Goal: Information Seeking & Learning: Find specific page/section

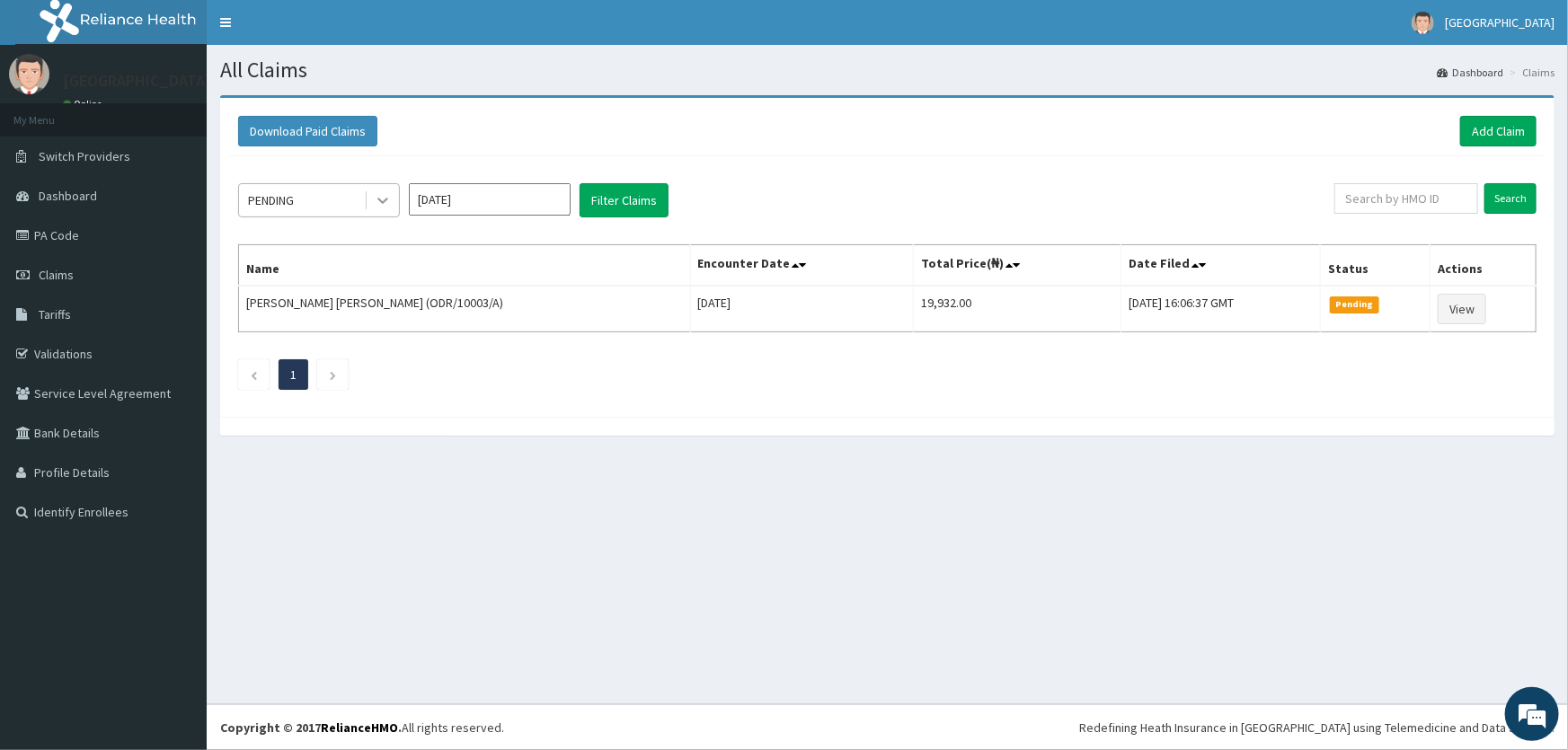
click at [371, 200] on div at bounding box center [383, 200] width 33 height 33
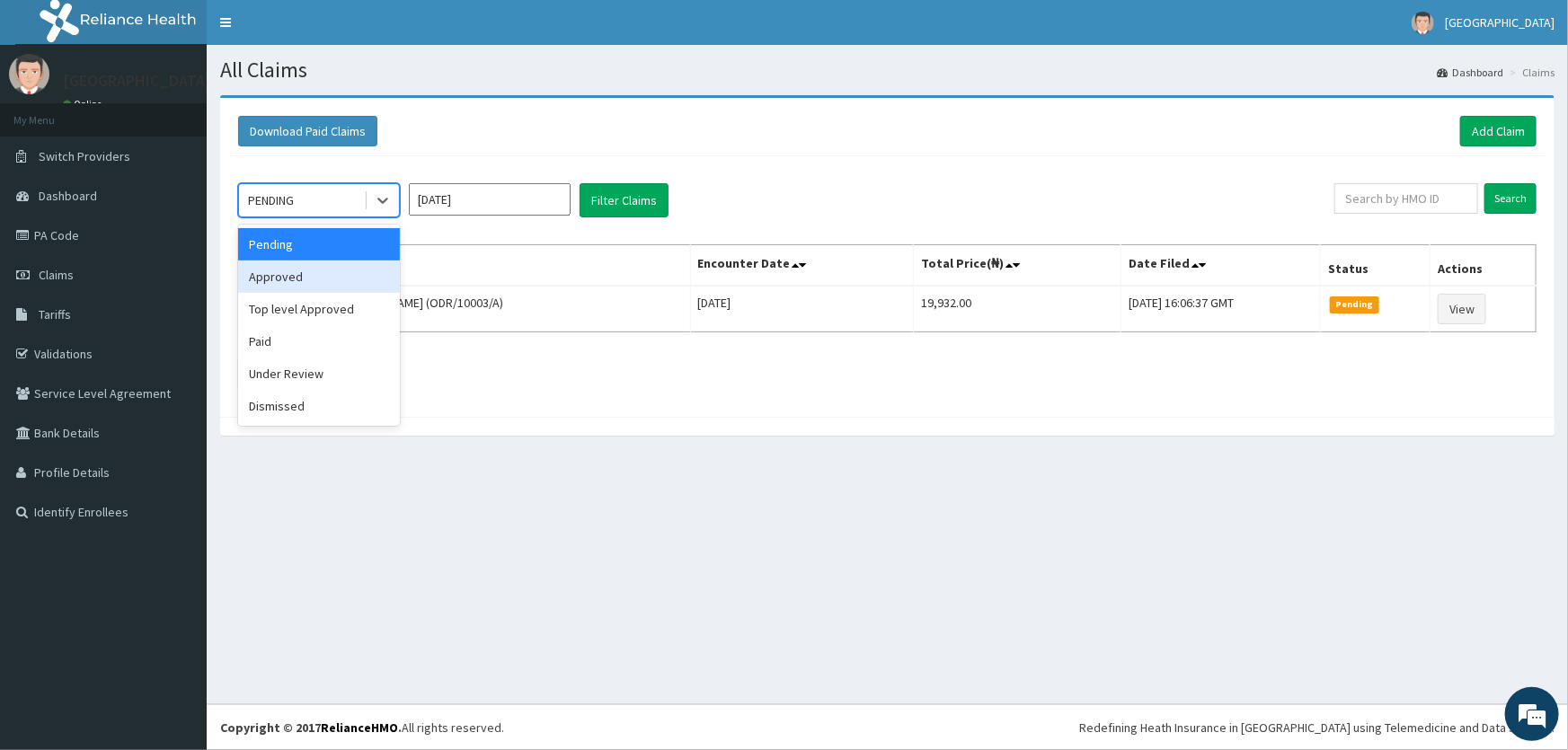
click at [354, 282] on div "Approved" at bounding box center [318, 277] width 162 height 33
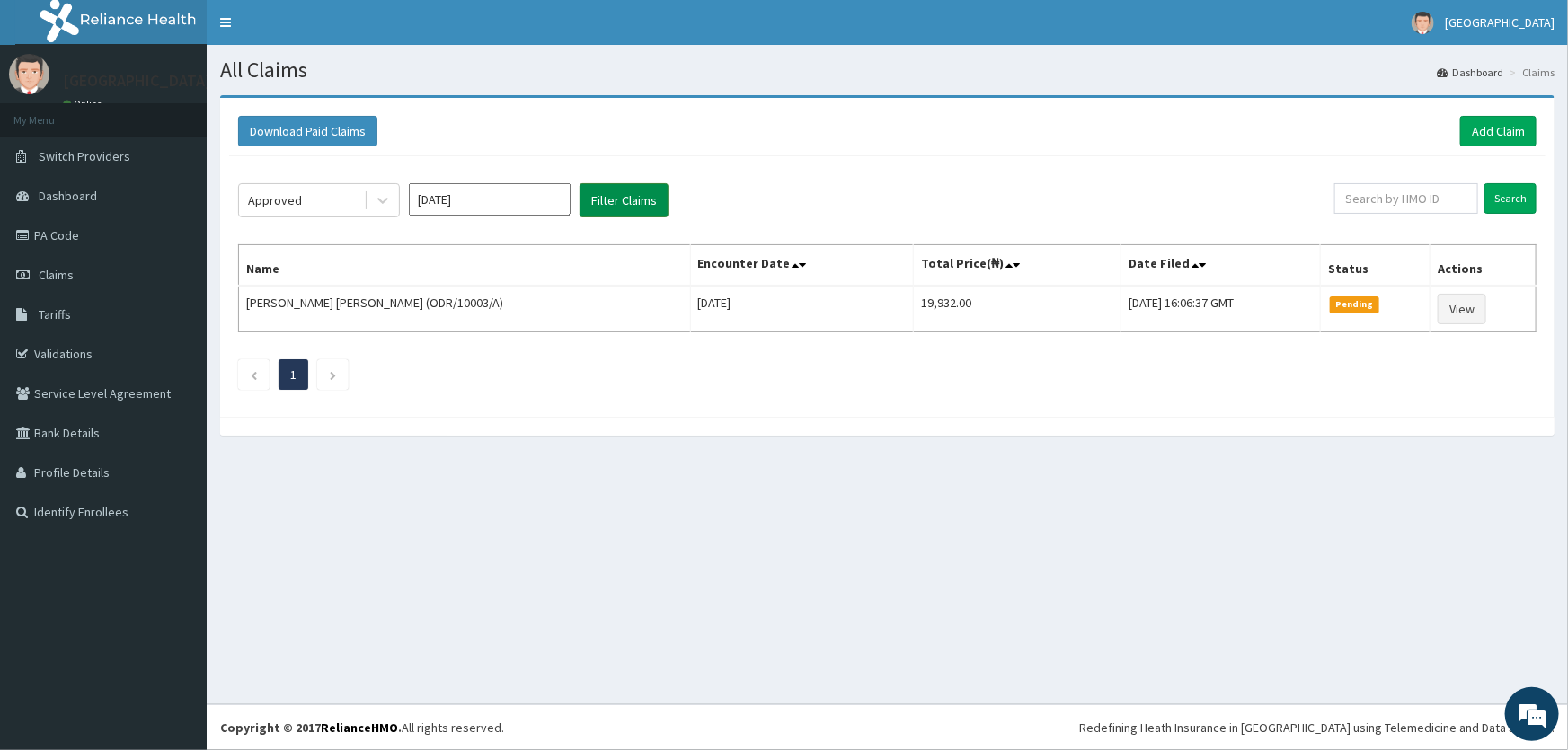
click at [609, 205] on button "Filter Claims" at bounding box center [624, 200] width 89 height 34
click at [625, 206] on button "Filter Claims" at bounding box center [624, 200] width 89 height 34
click at [604, 193] on button "Filter Claims" at bounding box center [624, 200] width 89 height 34
click at [631, 196] on button "Filter Claims" at bounding box center [624, 200] width 89 height 34
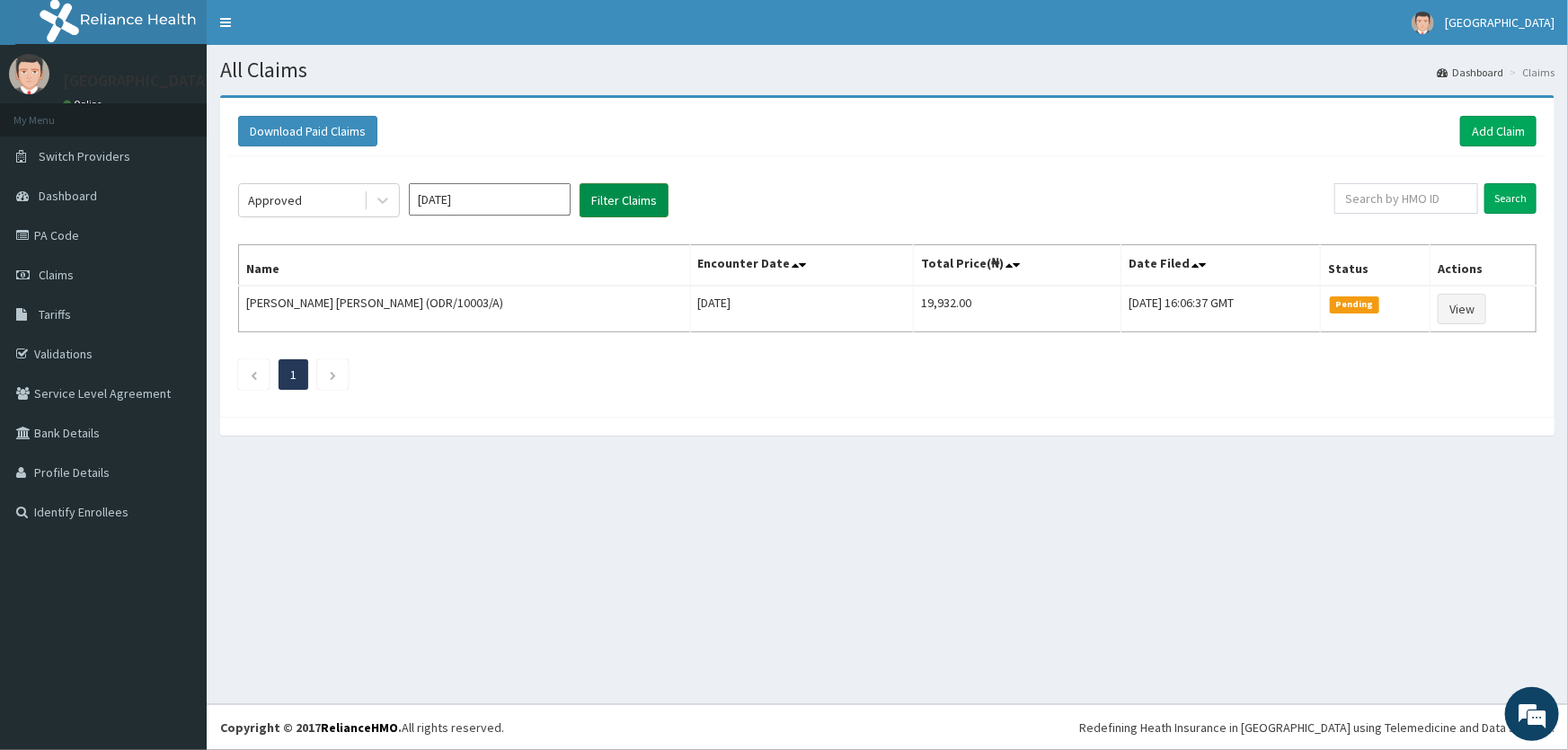
click at [631, 196] on button "Filter Claims" at bounding box center [624, 200] width 89 height 34
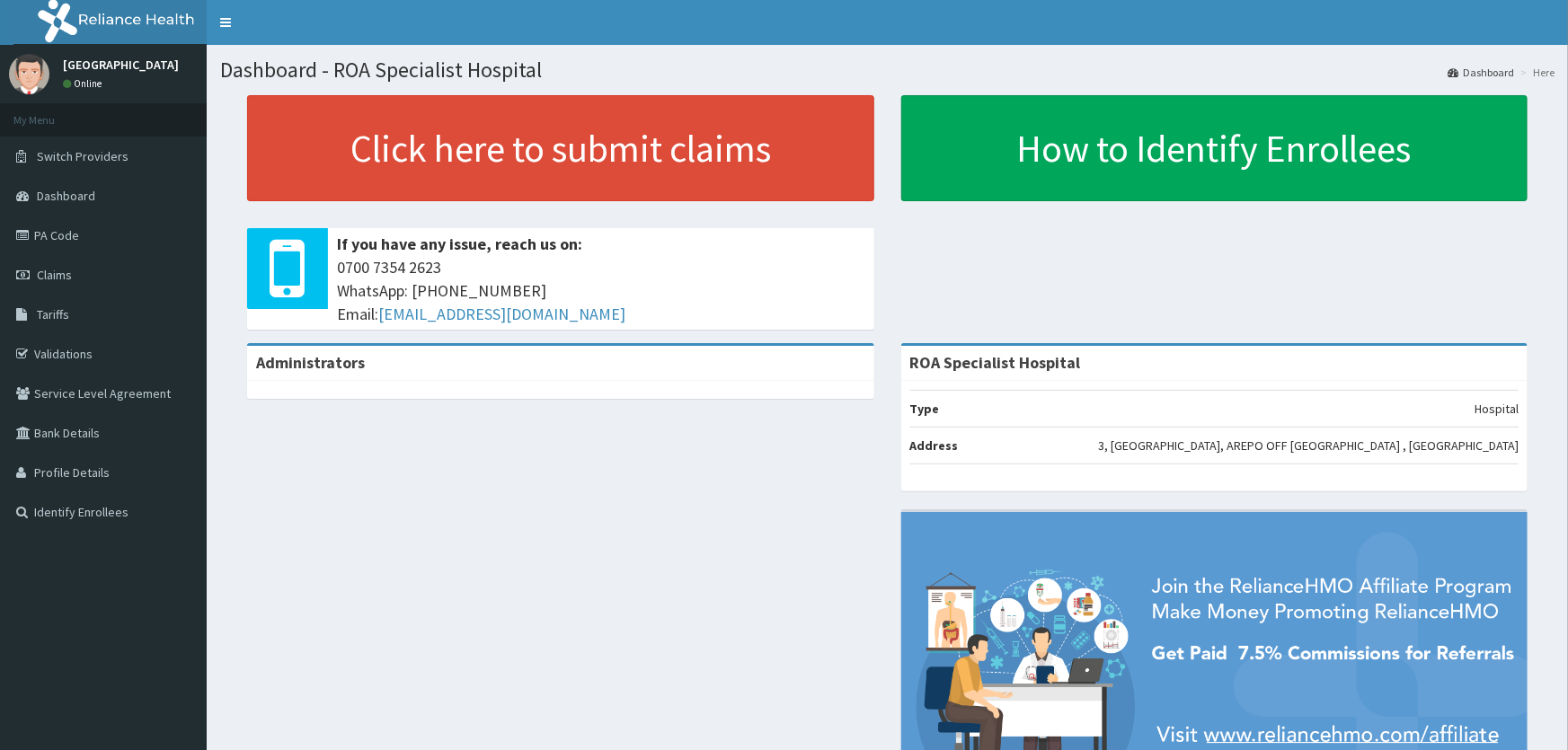
click at [98, 239] on link "PA Code" at bounding box center [103, 235] width 206 height 40
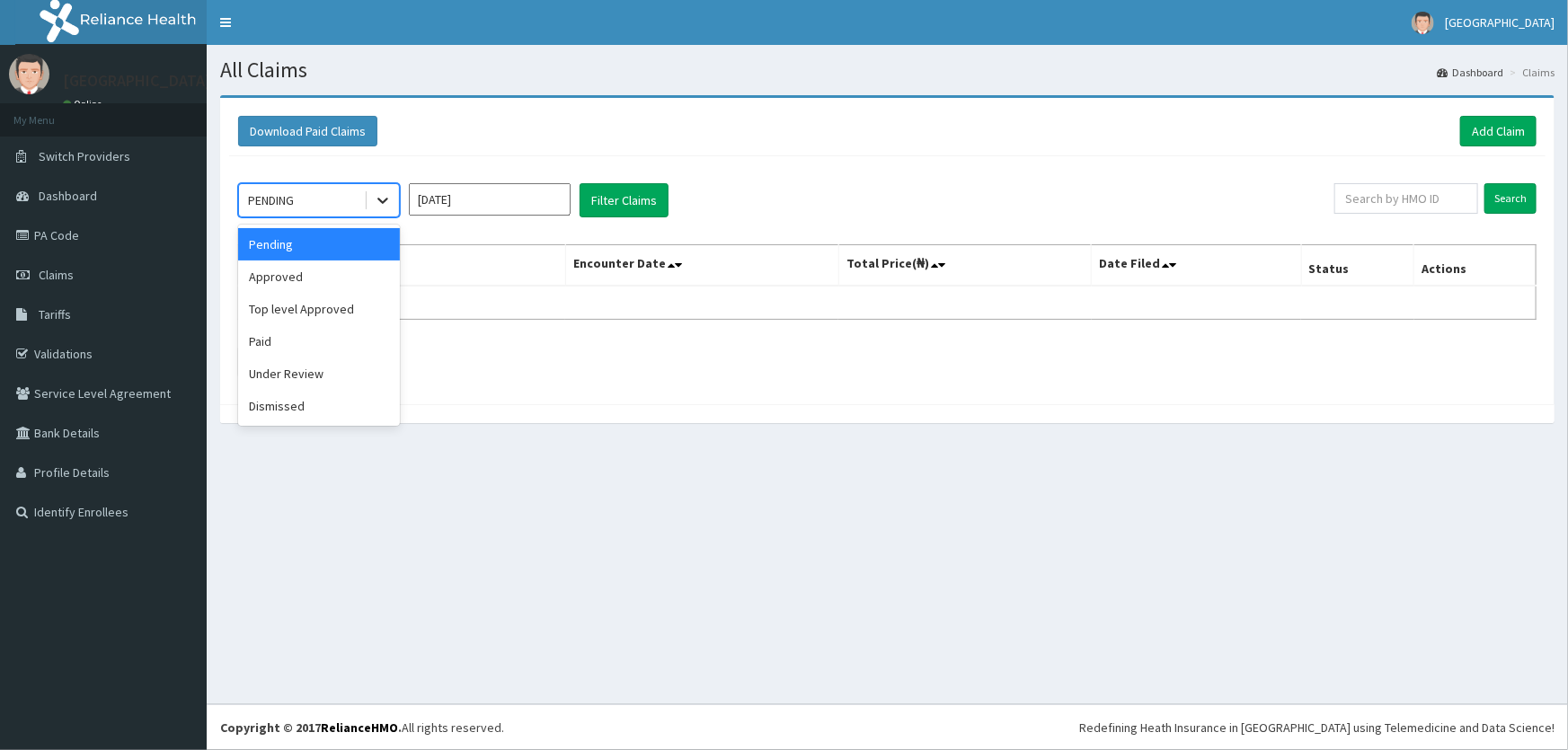
click at [378, 201] on icon at bounding box center [383, 200] width 18 height 18
click at [292, 276] on div "Approved" at bounding box center [318, 277] width 162 height 33
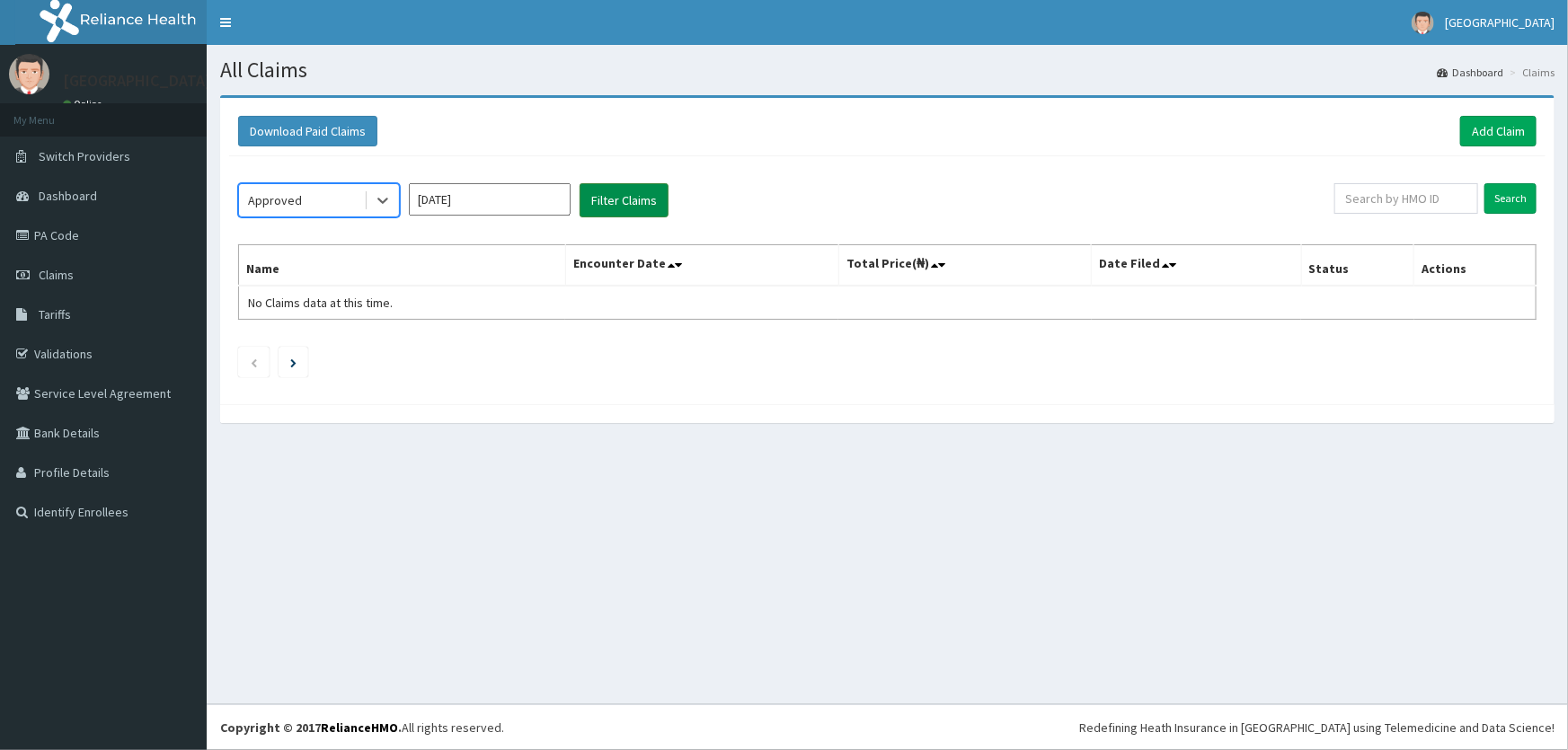
click at [602, 208] on button "Filter Claims" at bounding box center [624, 200] width 89 height 34
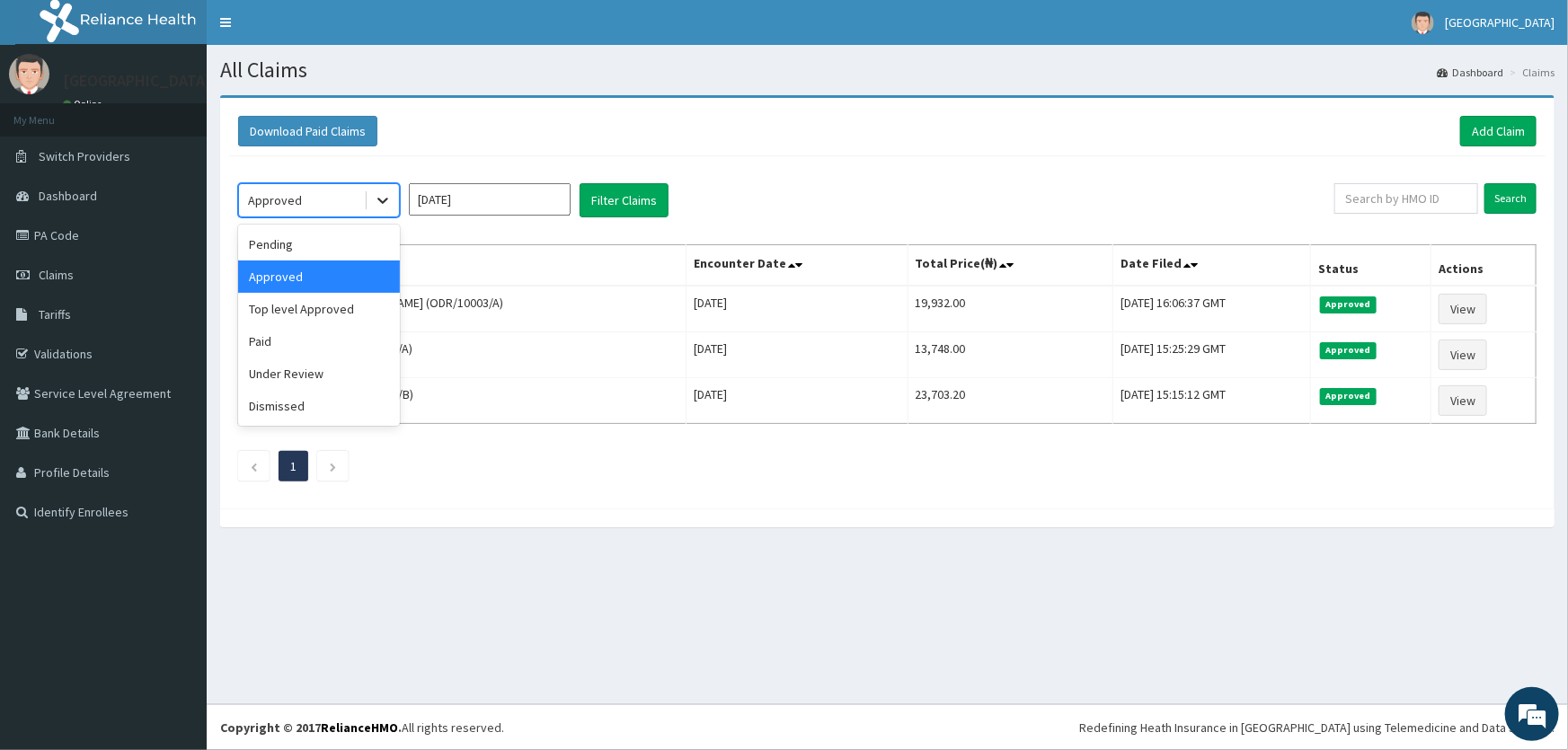
click at [367, 203] on div at bounding box center [383, 200] width 33 height 33
click at [342, 378] on div "Under Review" at bounding box center [318, 374] width 162 height 33
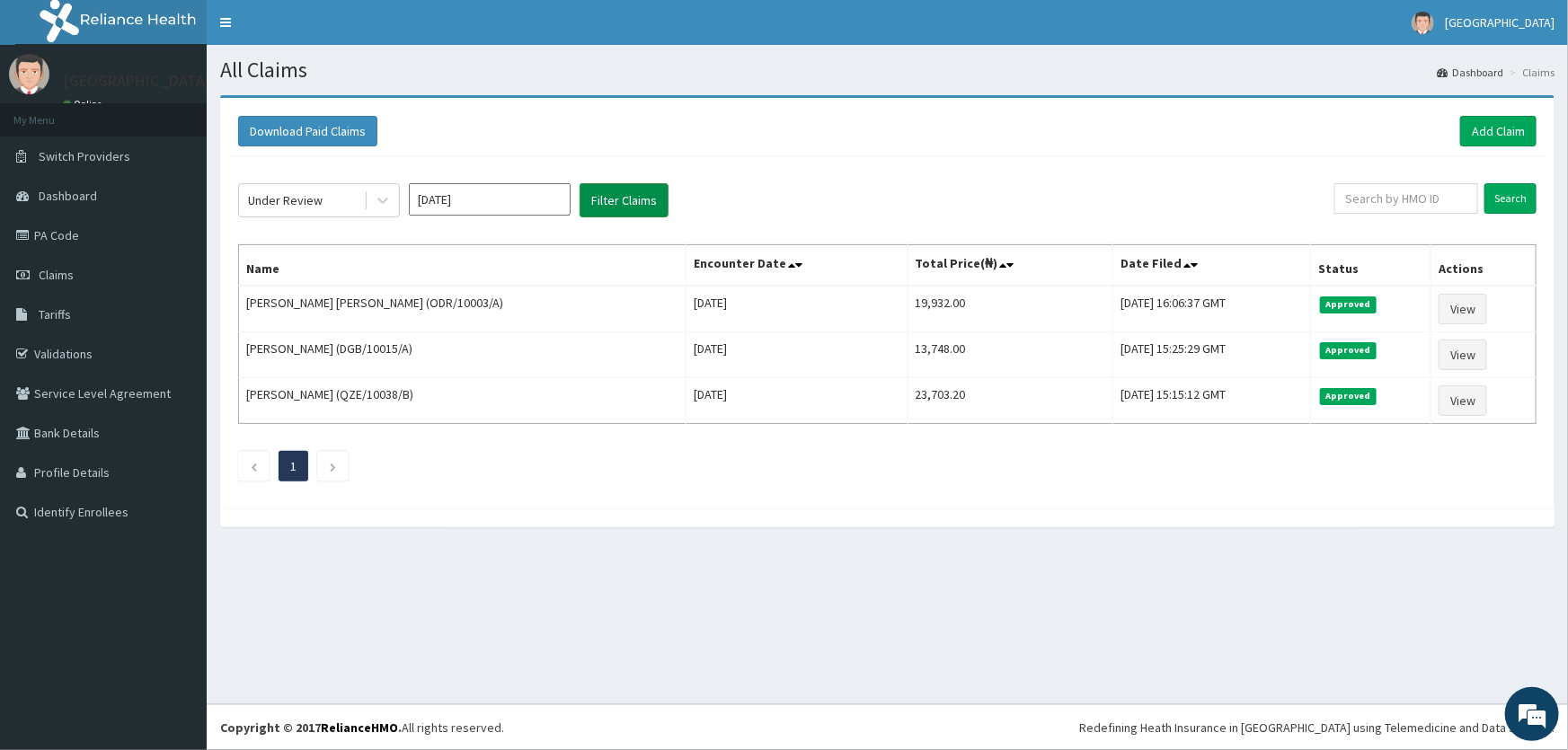
click at [625, 203] on button "Filter Claims" at bounding box center [624, 200] width 89 height 34
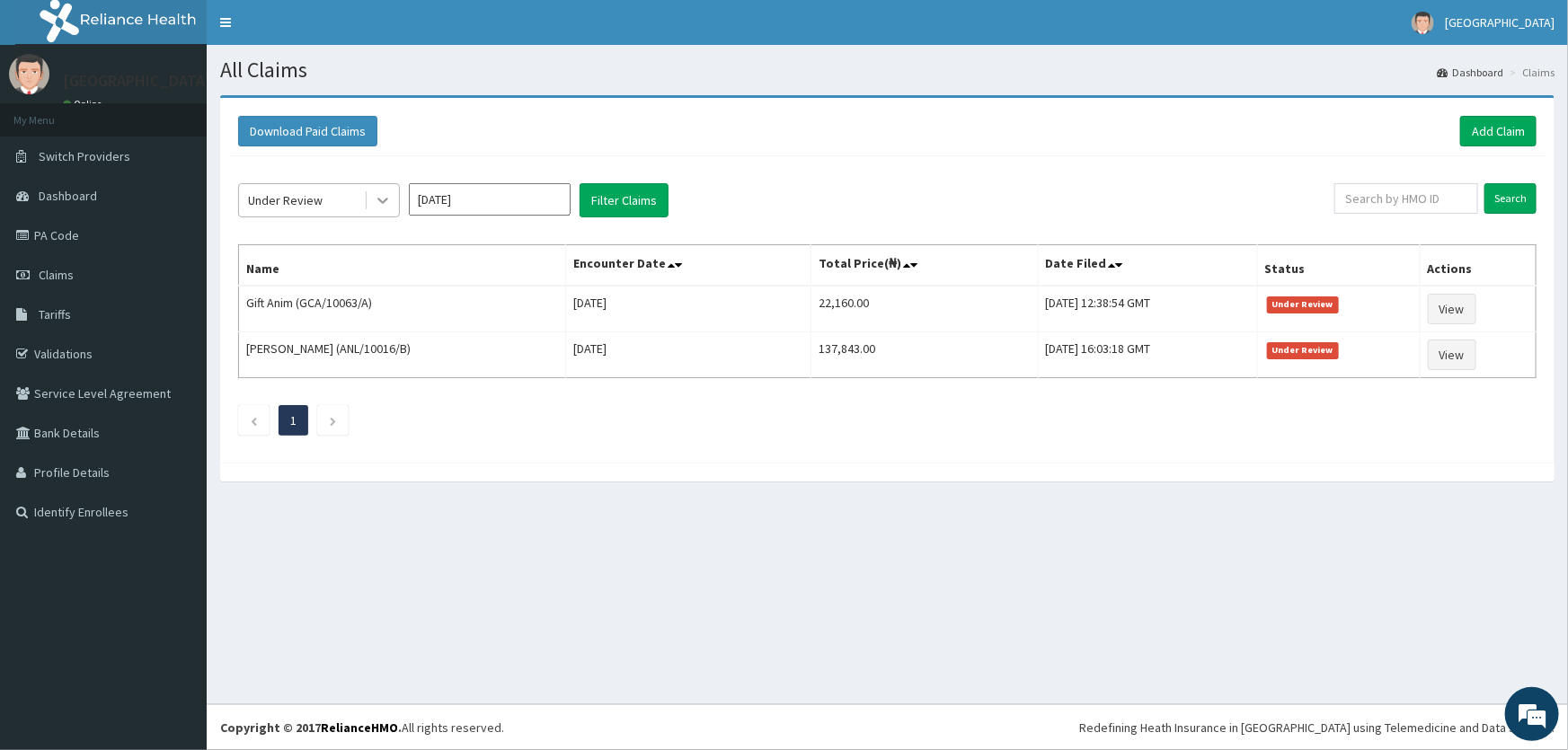
click at [378, 205] on icon at bounding box center [383, 200] width 18 height 18
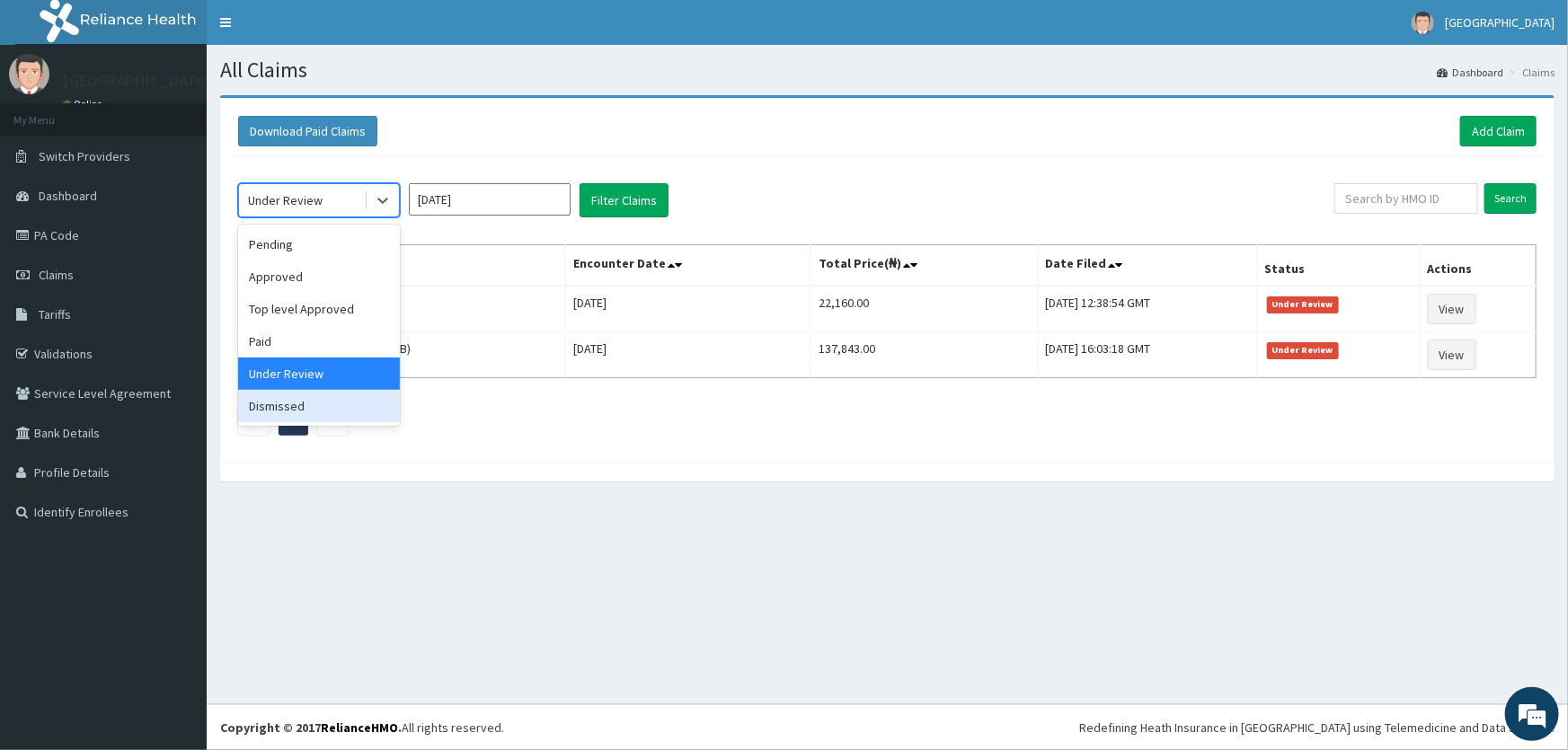
click at [319, 396] on div "Dismissed" at bounding box center [318, 406] width 162 height 33
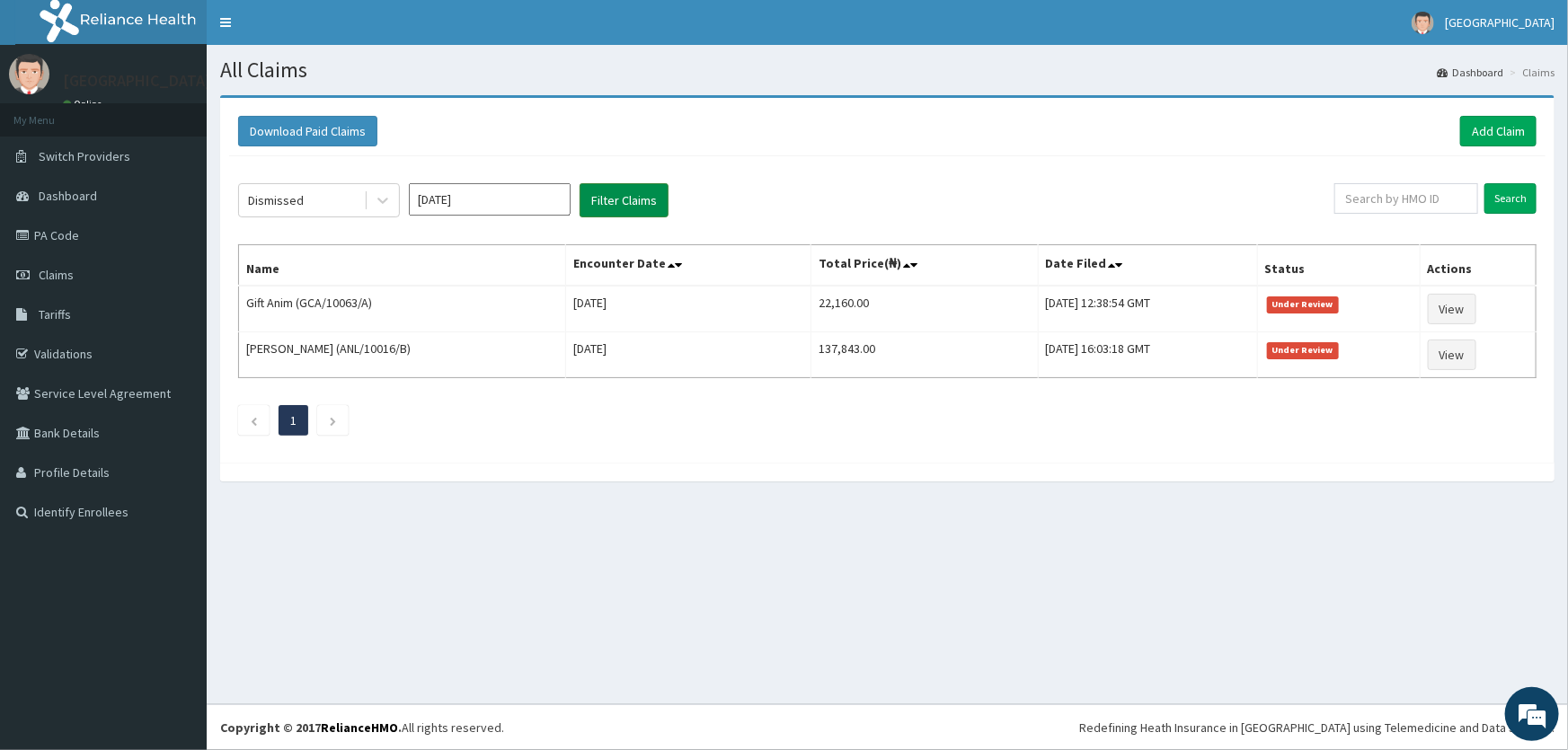
click at [581, 188] on button "Filter Claims" at bounding box center [624, 200] width 89 height 34
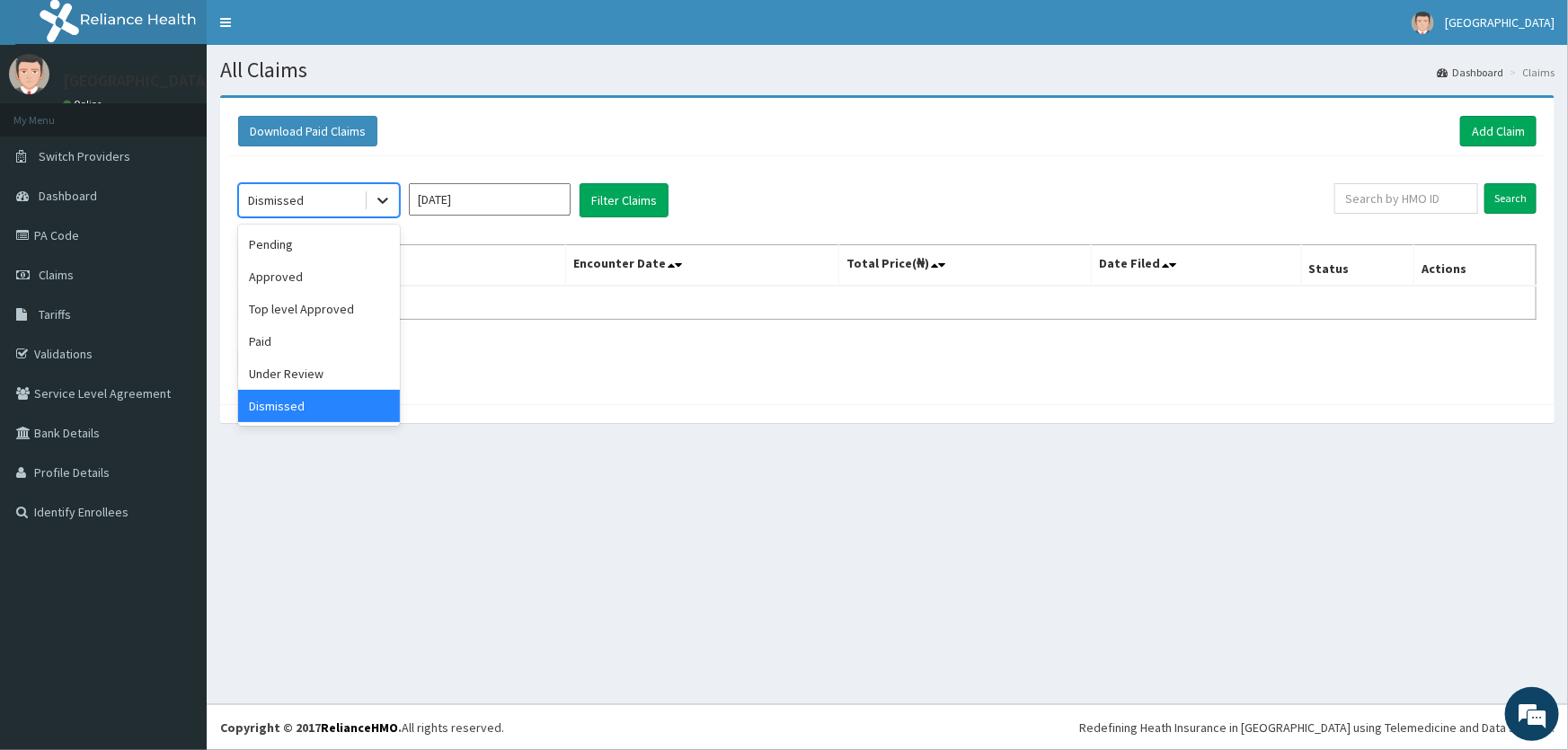
click at [382, 197] on icon at bounding box center [383, 200] width 18 height 18
click at [342, 329] on div "Paid" at bounding box center [318, 341] width 162 height 33
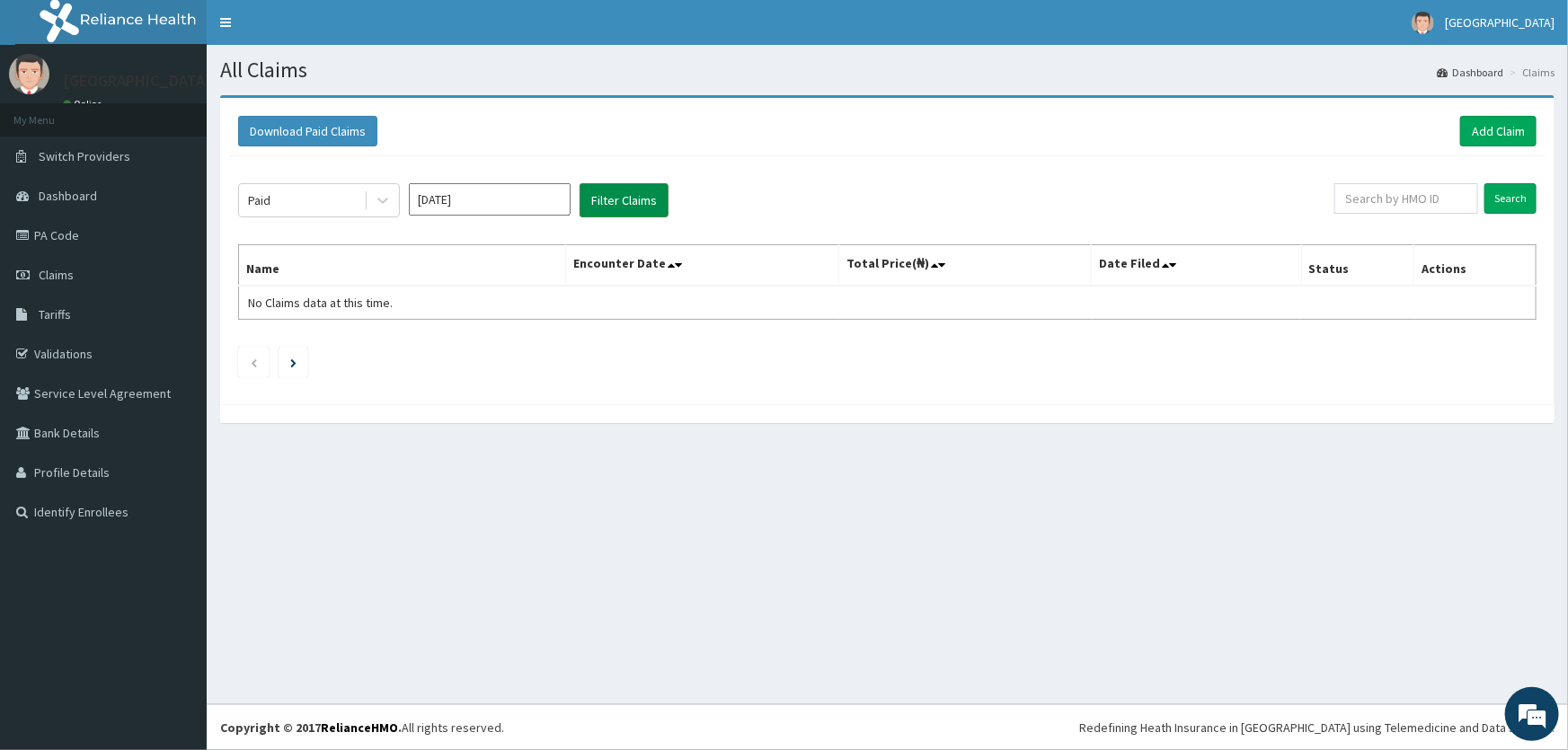
click at [605, 200] on button "Filter Claims" at bounding box center [624, 200] width 89 height 34
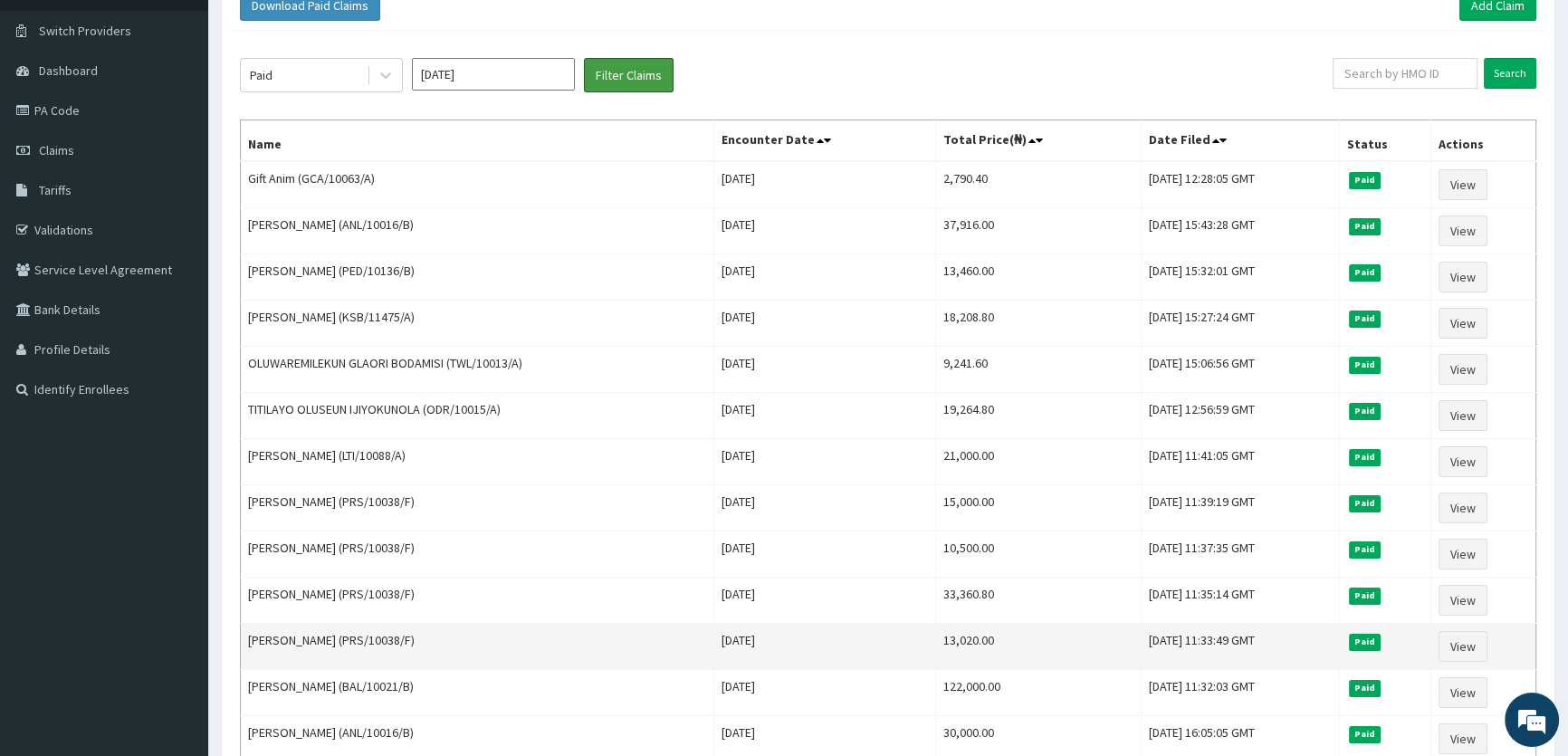
scroll to position [164, 0]
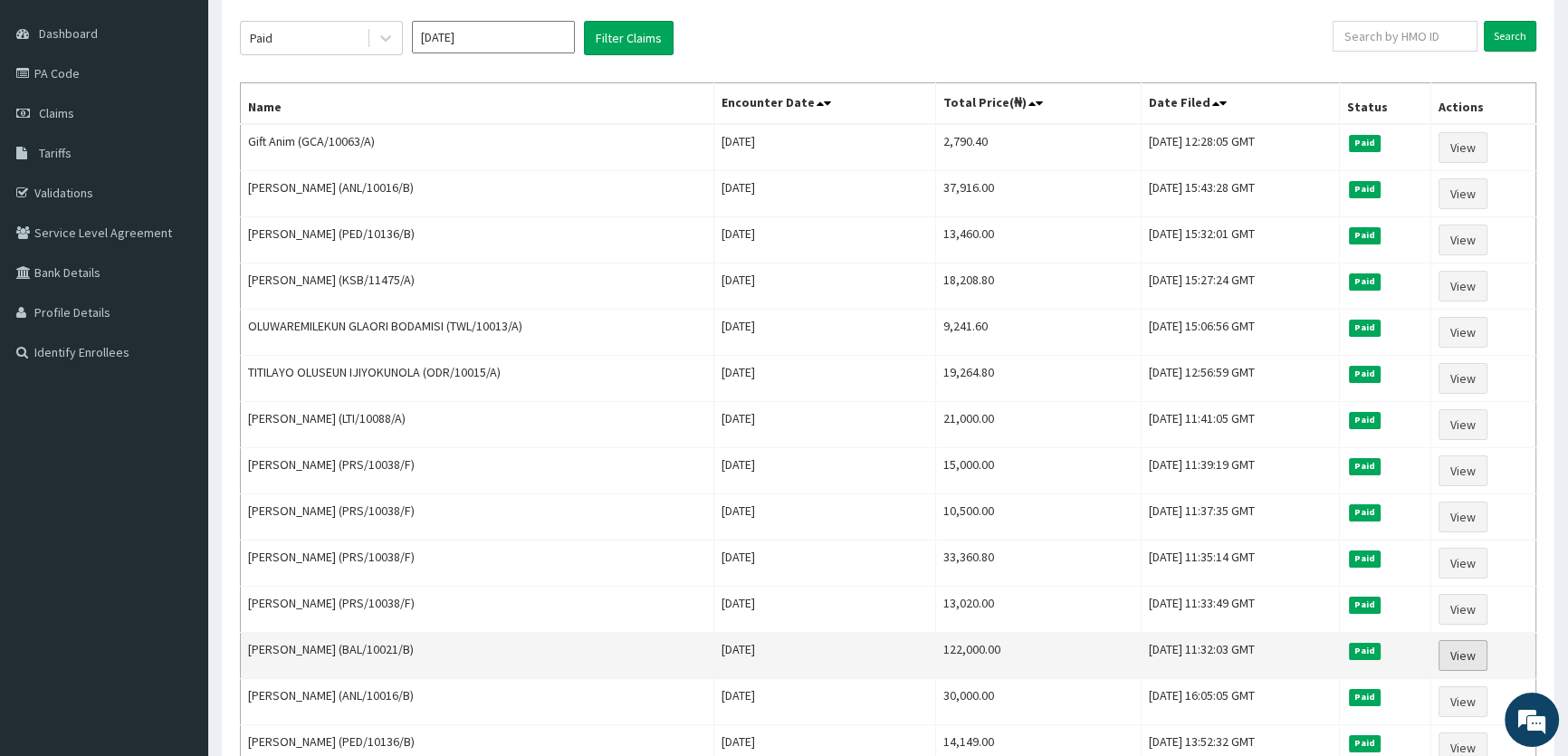
click at [1463, 663] on link "View" at bounding box center [1462, 655] width 49 height 31
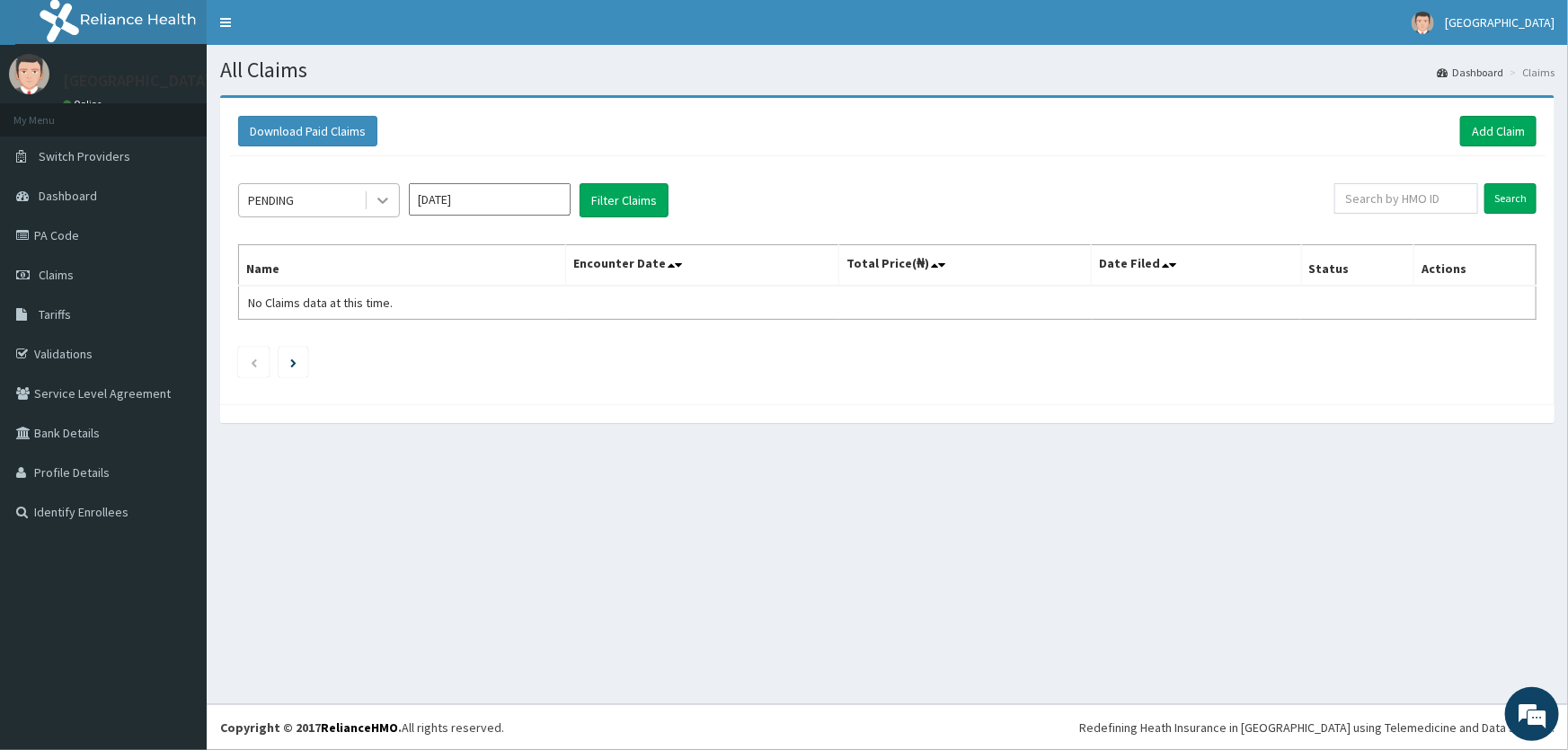
click at [386, 206] on icon at bounding box center [383, 200] width 18 height 18
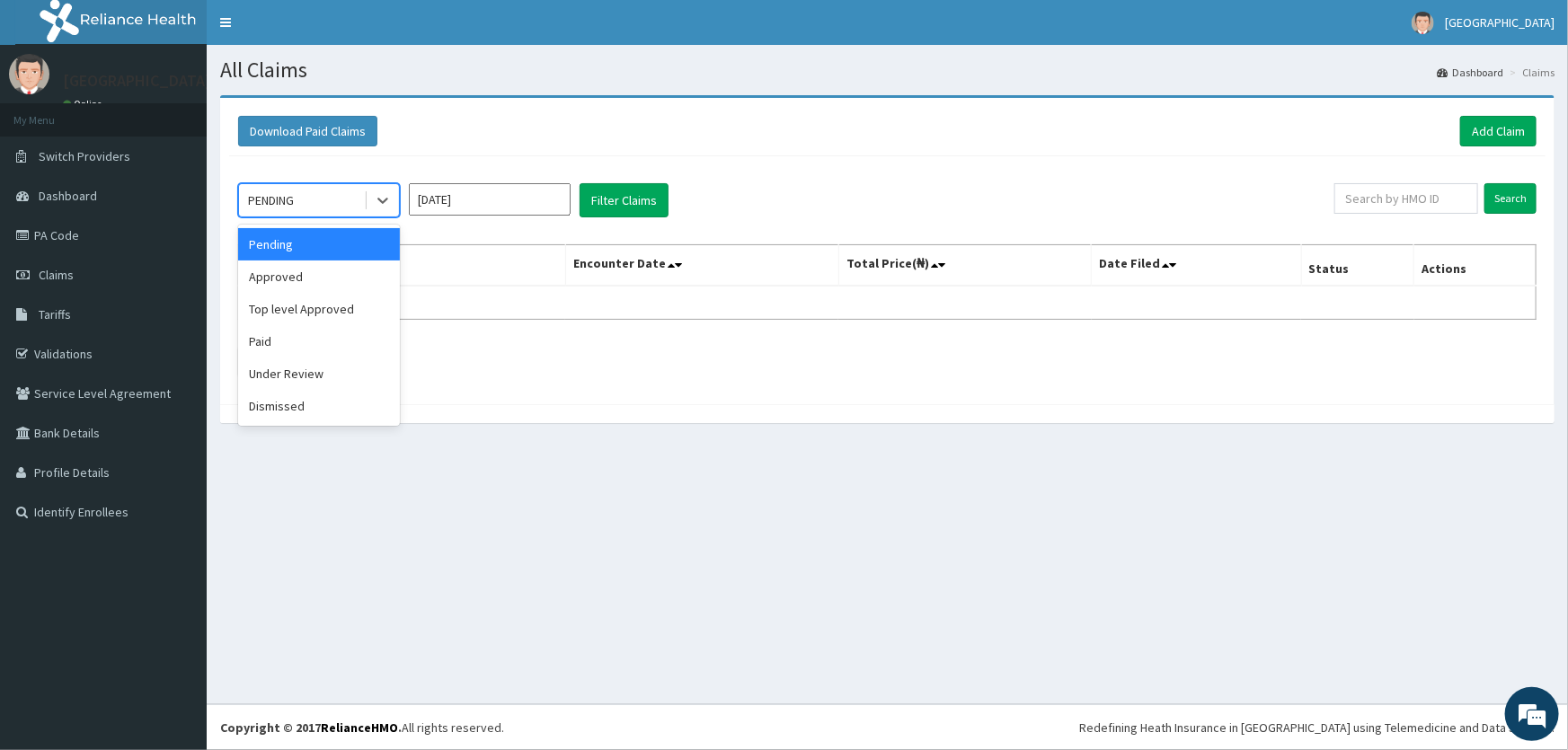
click at [332, 243] on div "Pending" at bounding box center [318, 244] width 162 height 33
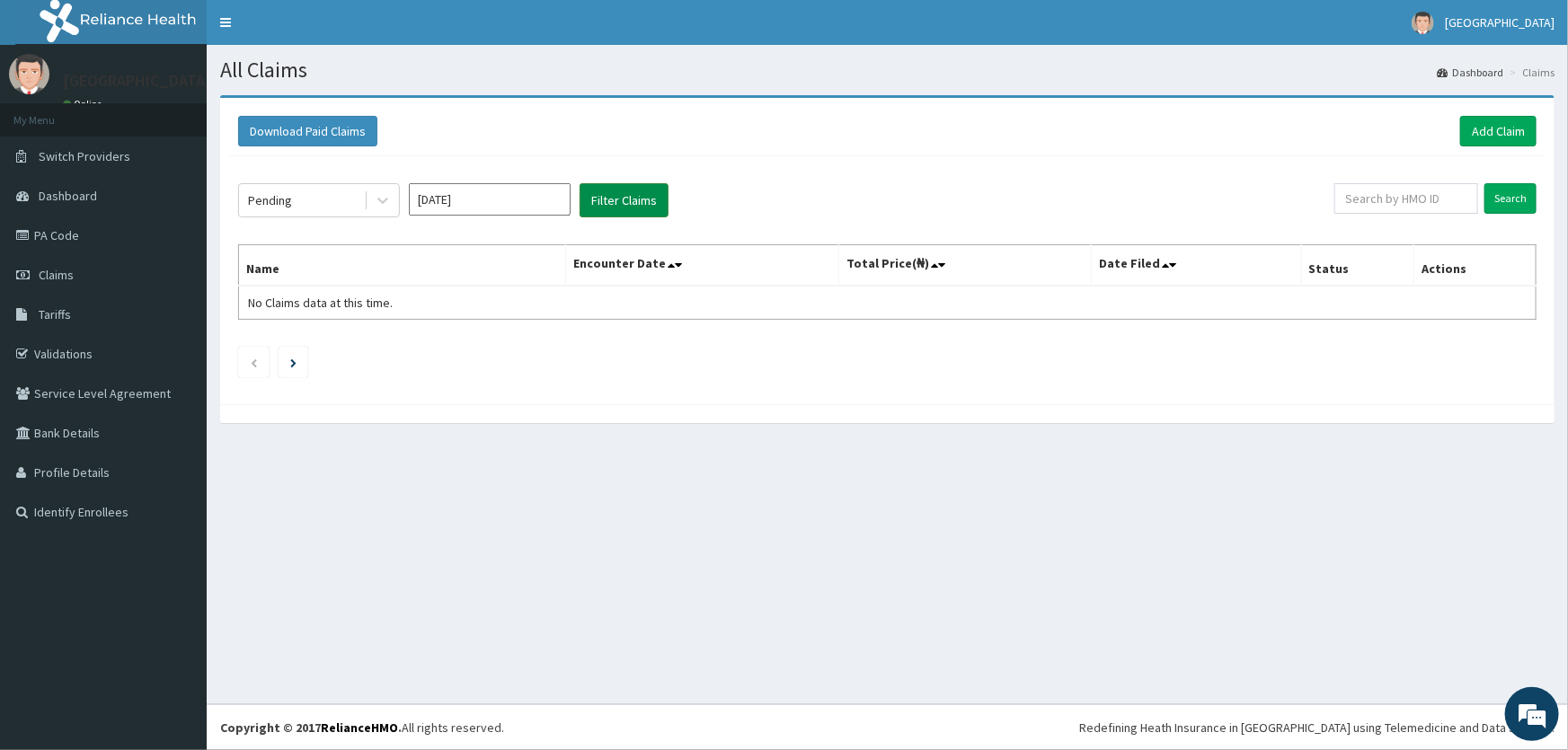
click at [647, 196] on button "Filter Claims" at bounding box center [624, 200] width 89 height 34
click at [640, 202] on button "Filter Claims" at bounding box center [624, 200] width 89 height 34
click at [615, 195] on button "Filter Claims" at bounding box center [624, 200] width 89 height 34
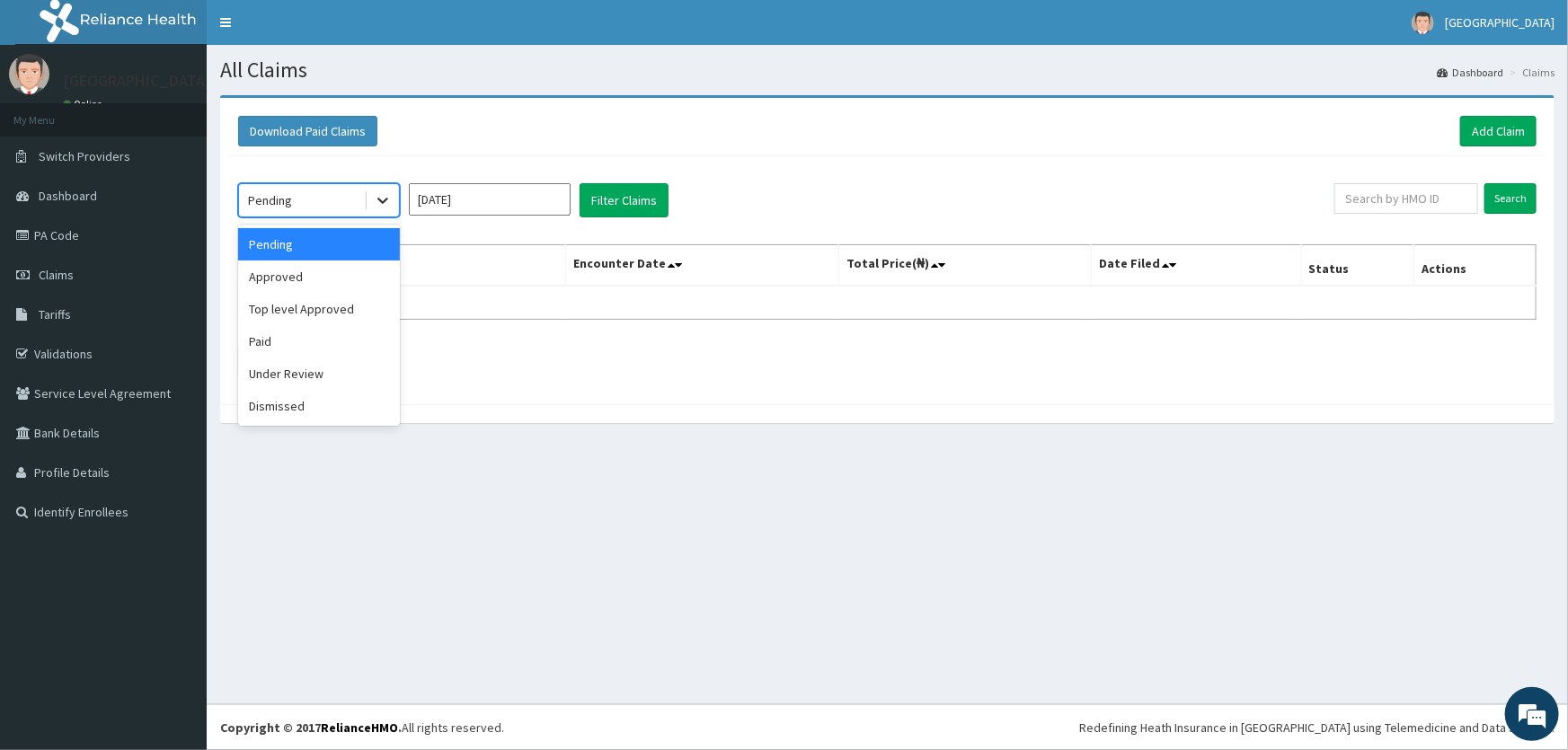
click at [391, 211] on div at bounding box center [383, 200] width 33 height 33
click at [277, 276] on div "Approved" at bounding box center [318, 277] width 162 height 33
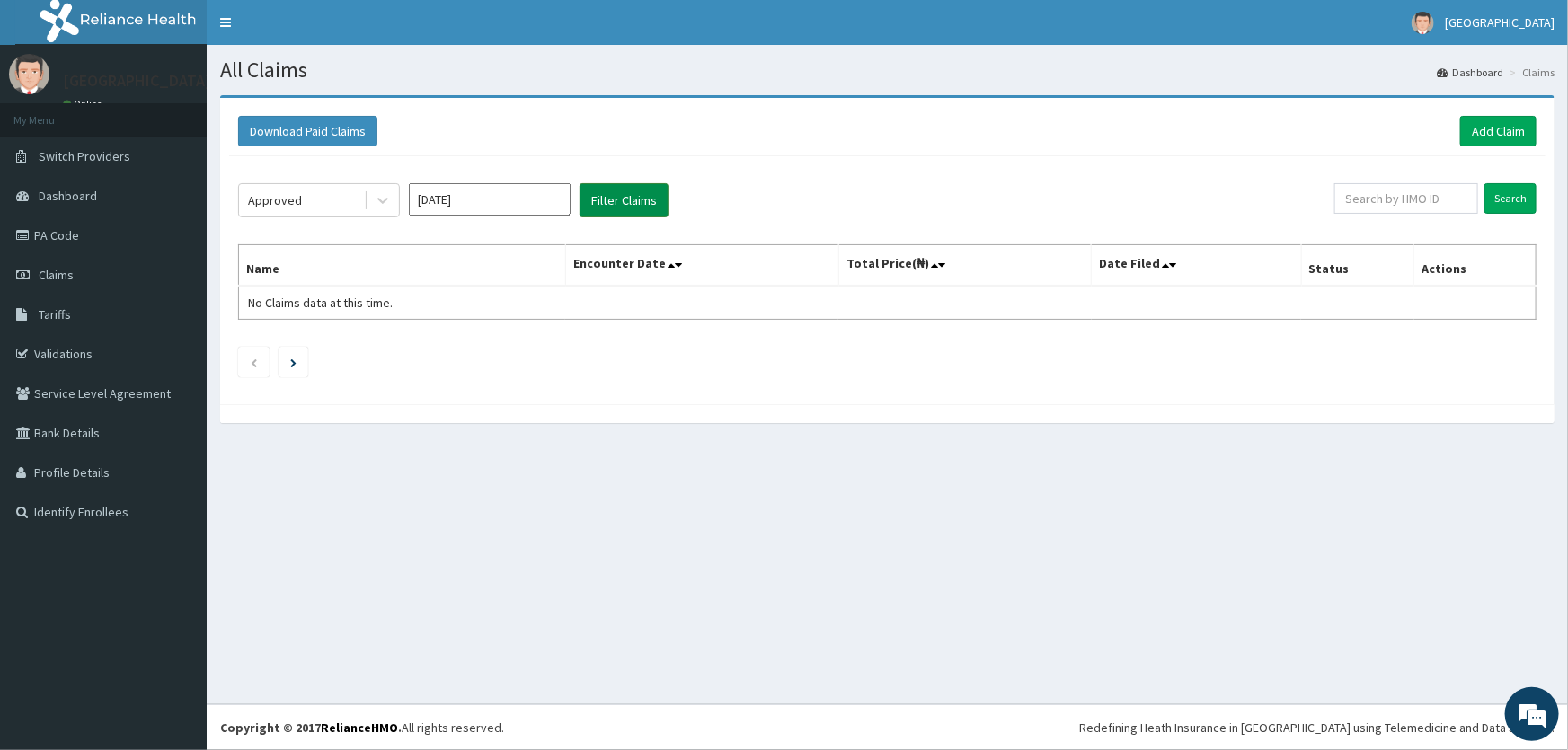
click at [603, 199] on button "Filter Claims" at bounding box center [624, 200] width 89 height 34
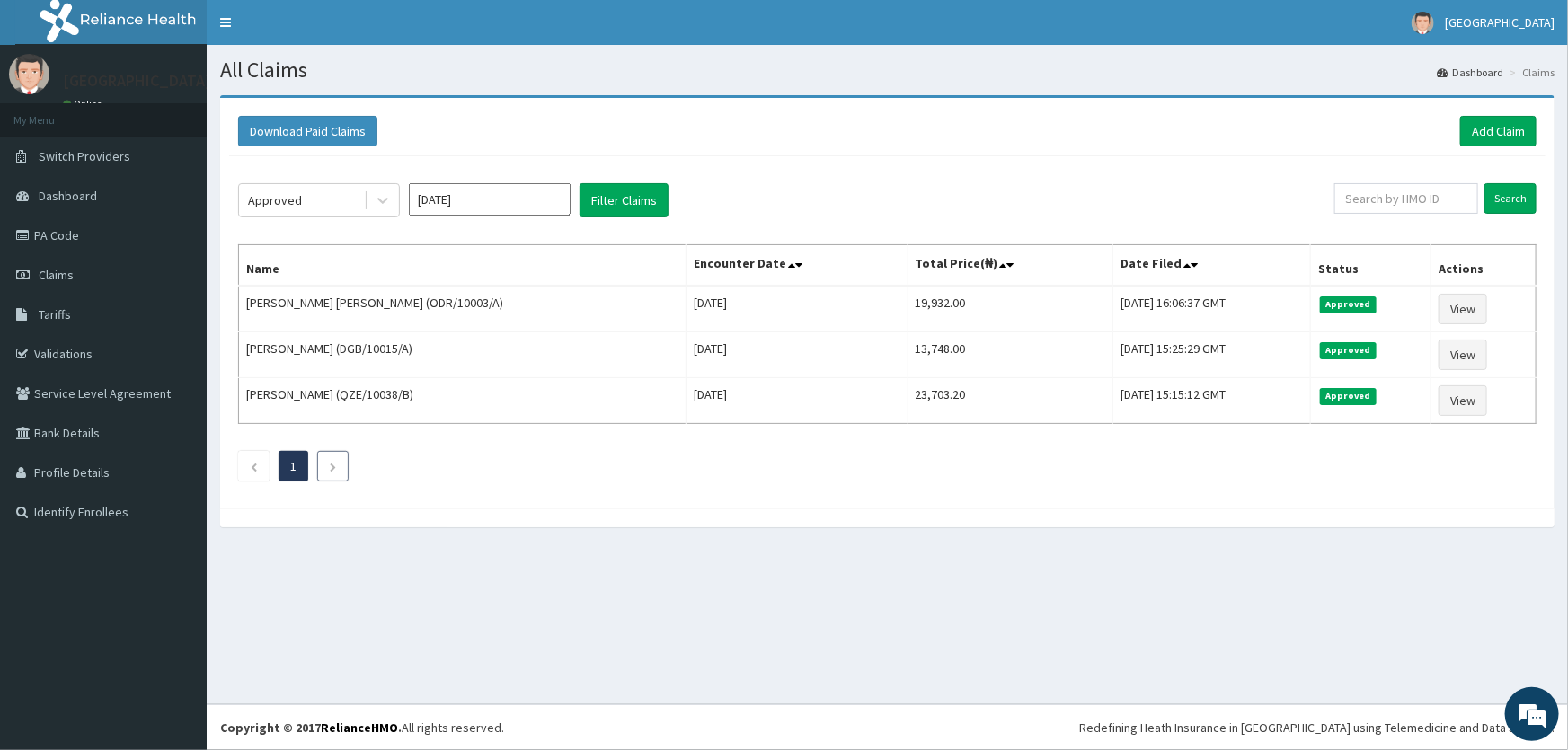
click at [321, 464] on li at bounding box center [333, 466] width 32 height 31
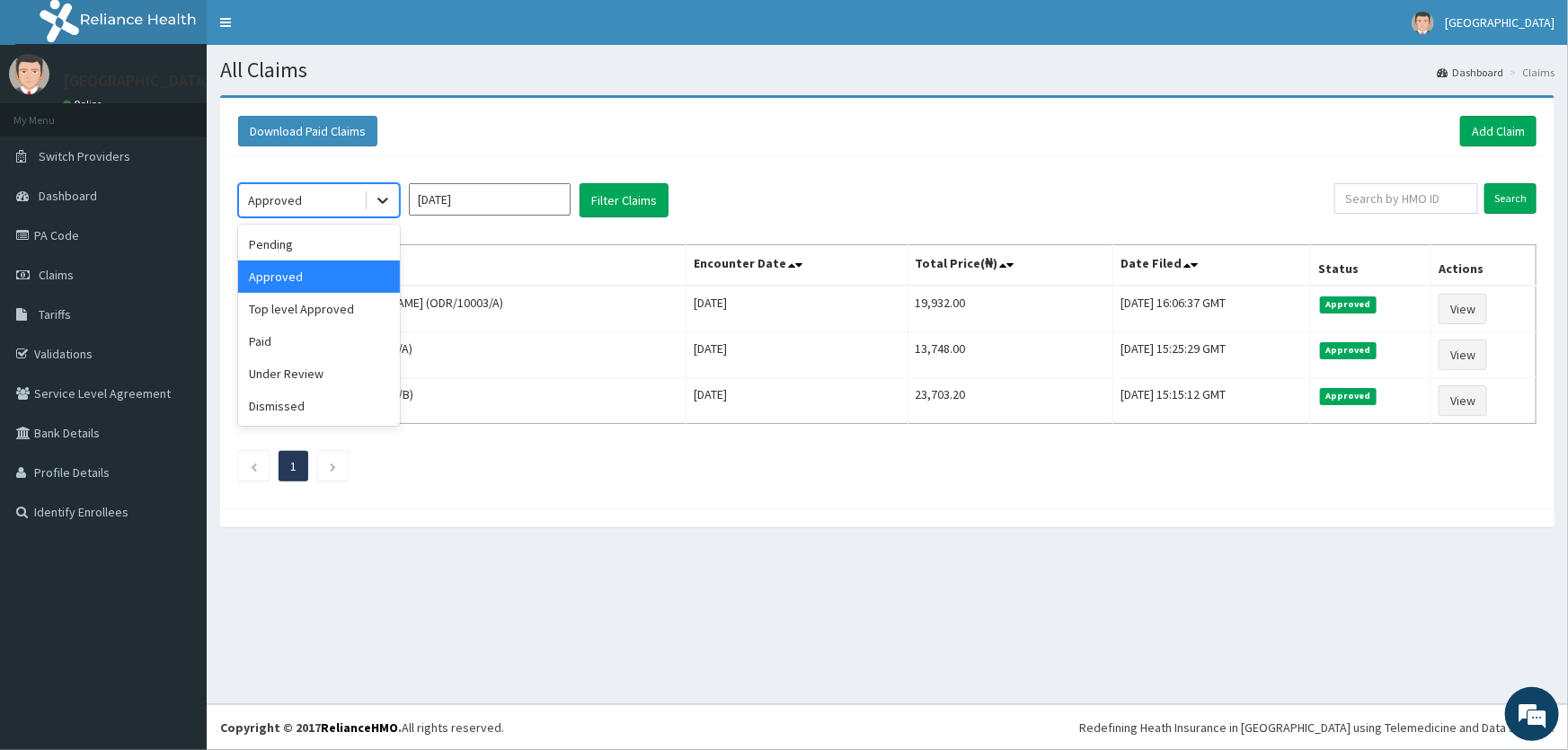
click at [386, 203] on icon at bounding box center [383, 200] width 18 height 18
click at [321, 314] on div "Top level Approved" at bounding box center [318, 309] width 162 height 33
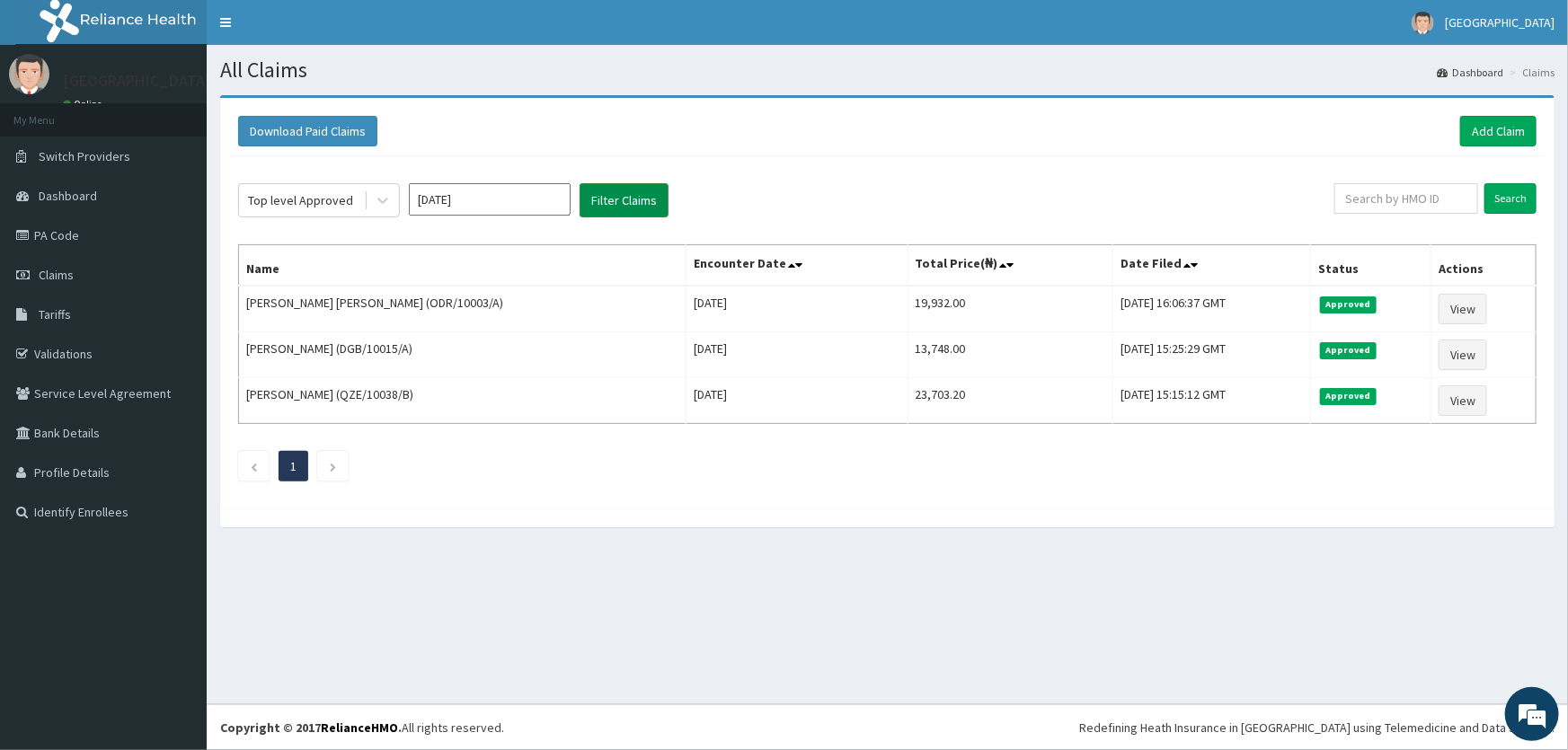
click at [620, 187] on button "Filter Claims" at bounding box center [624, 200] width 89 height 34
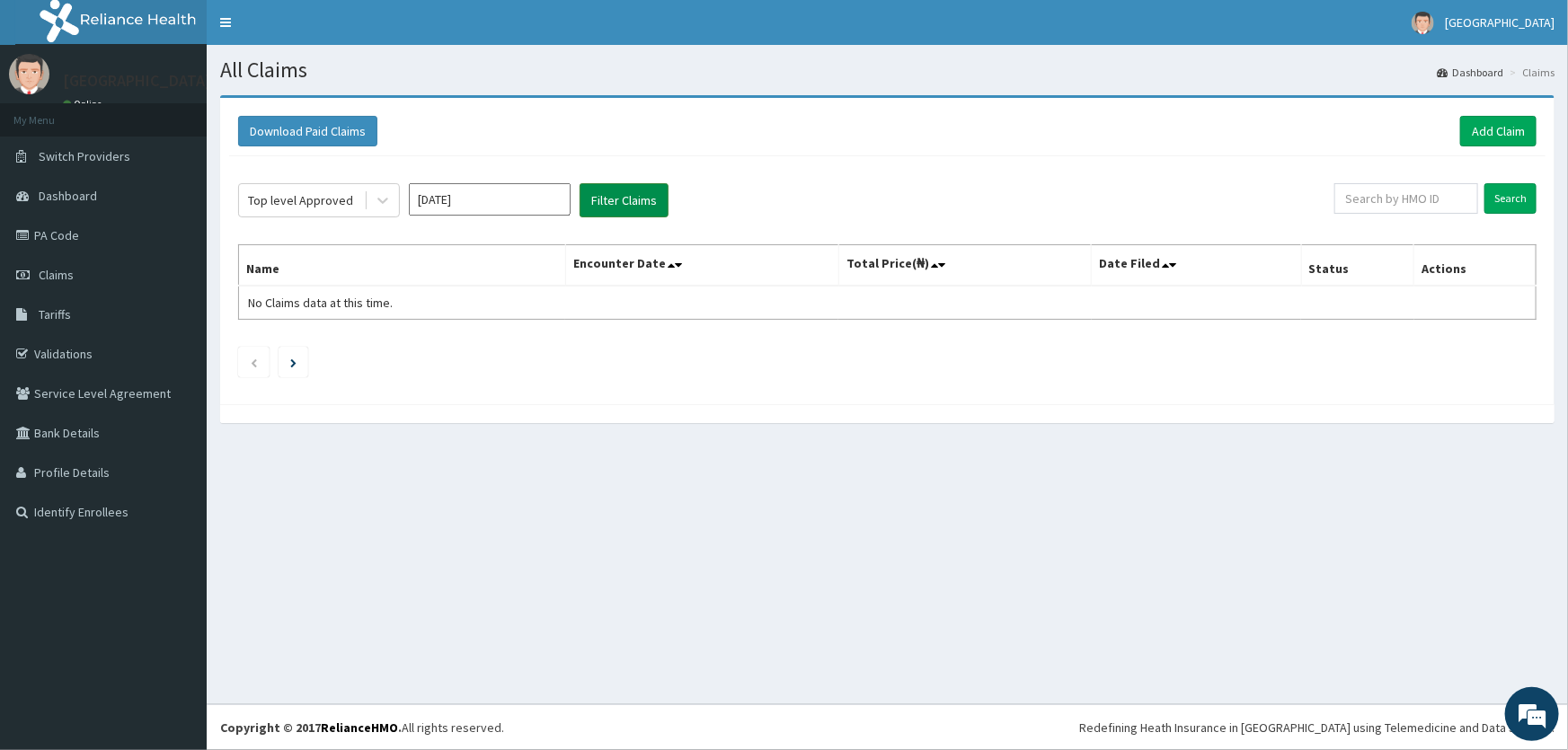
click at [620, 187] on button "Filter Claims" at bounding box center [624, 200] width 89 height 34
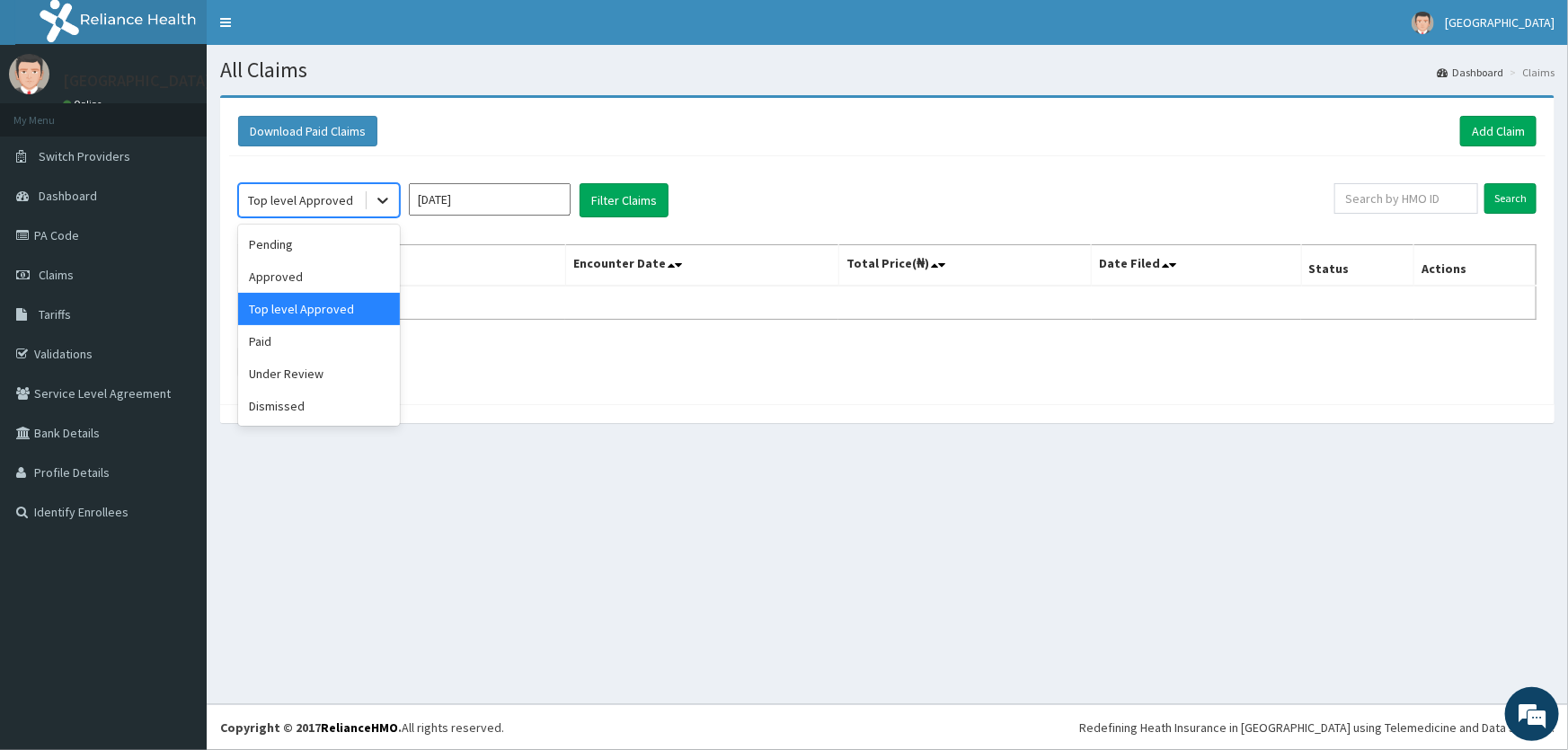
click at [374, 194] on icon at bounding box center [383, 200] width 18 height 18
click at [332, 347] on div "Paid" at bounding box center [318, 341] width 162 height 33
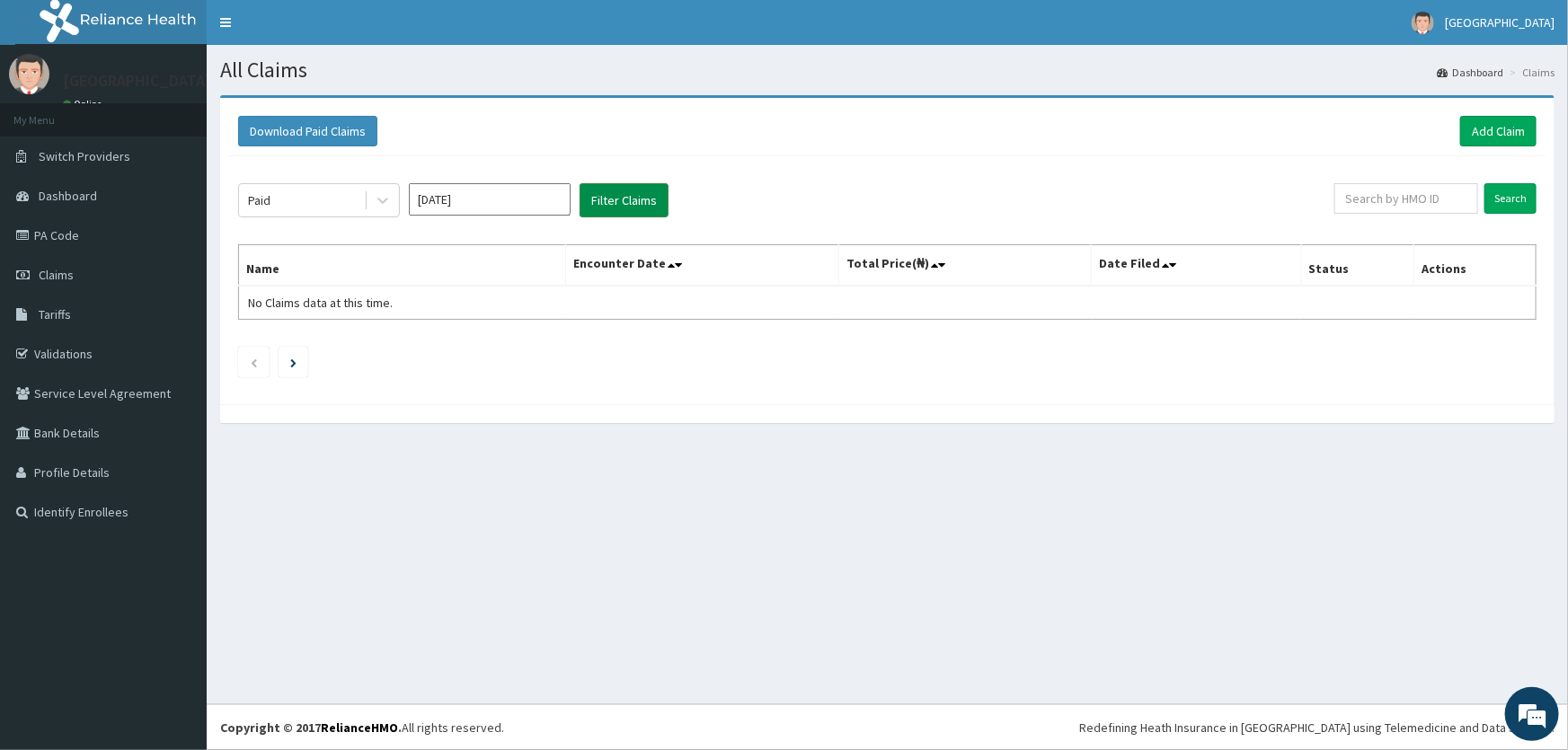
click at [590, 201] on button "Filter Claims" at bounding box center [624, 200] width 89 height 34
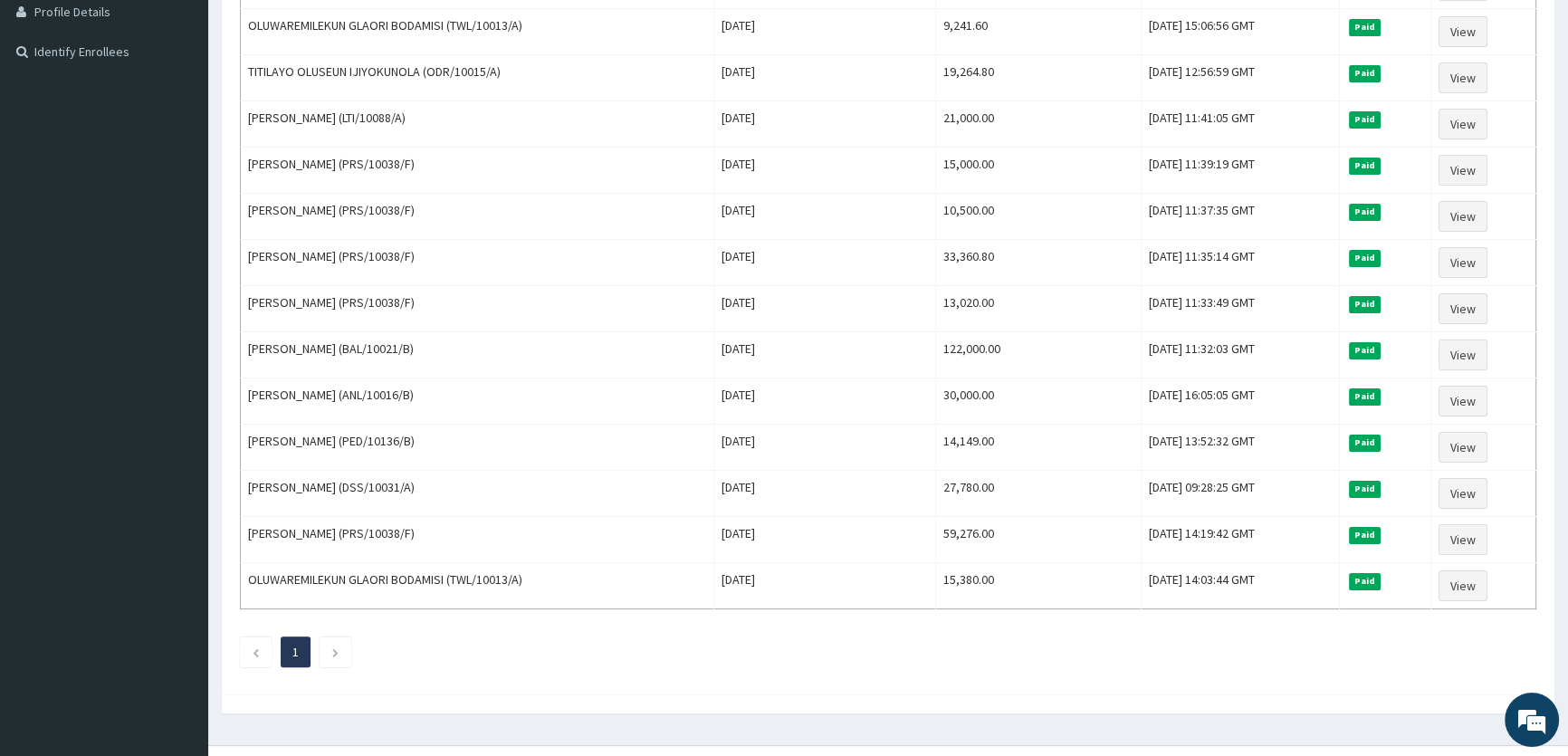
scroll to position [494, 0]
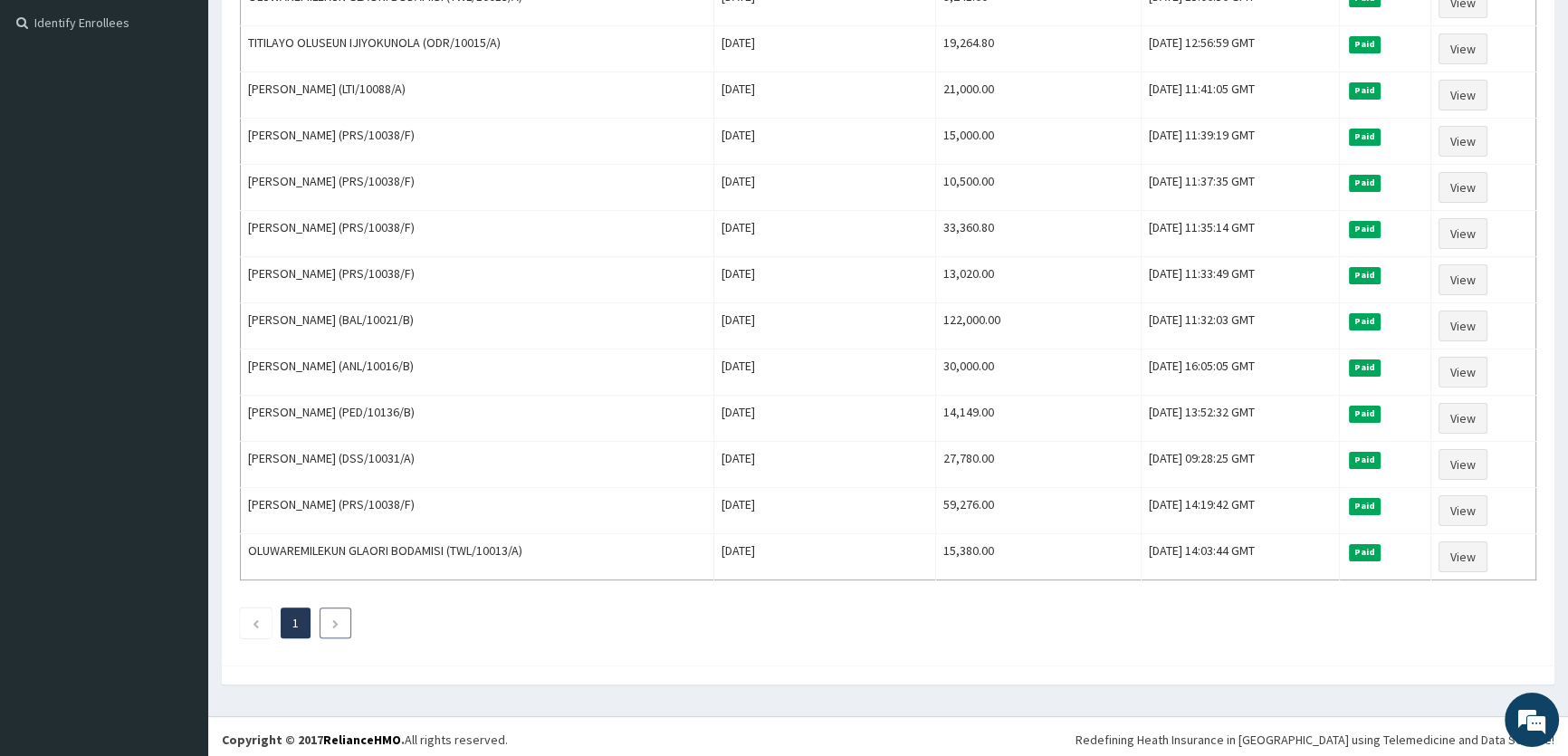
click at [335, 615] on link "Next page" at bounding box center [336, 623] width 8 height 16
click at [329, 630] on li at bounding box center [336, 623] width 32 height 31
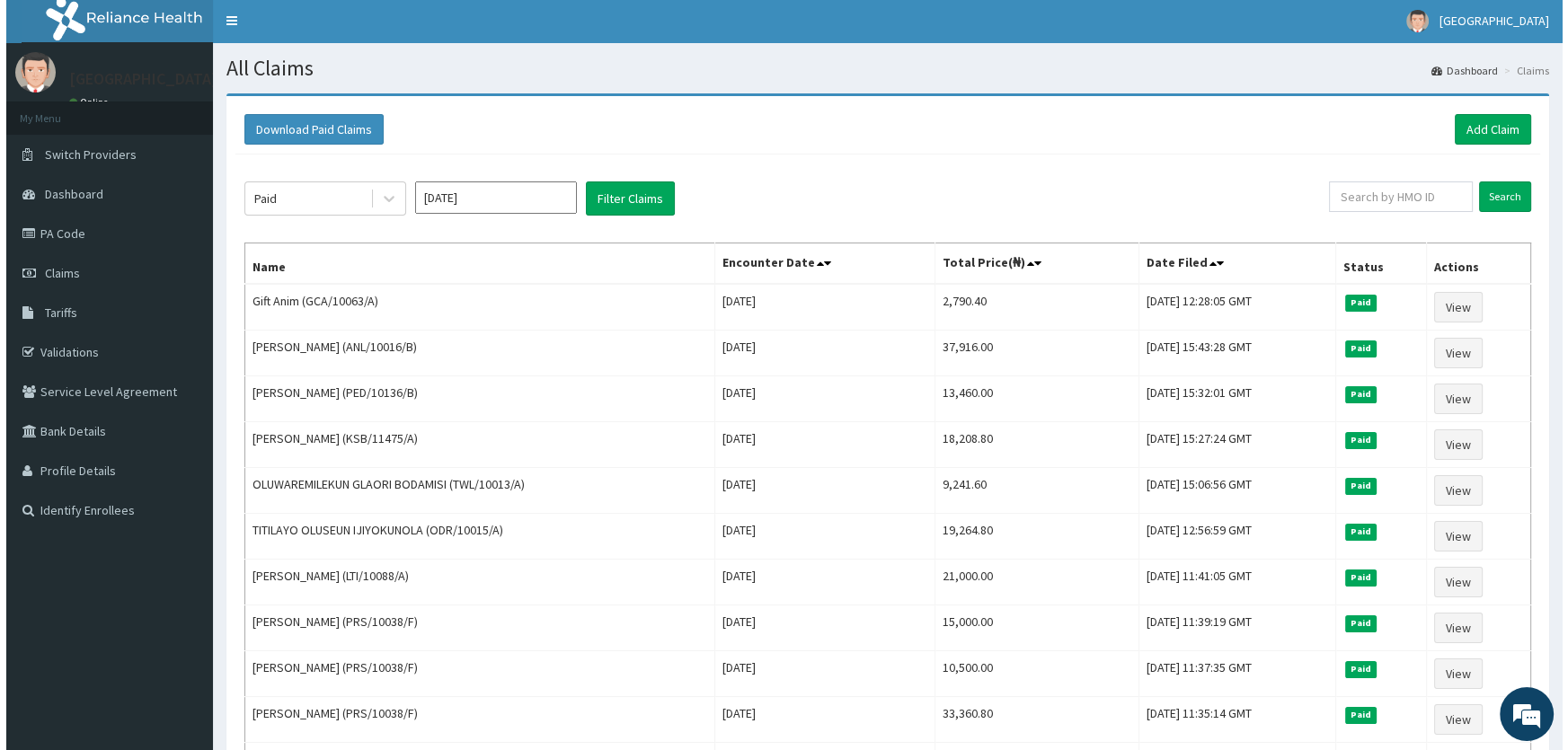
scroll to position [0, 0]
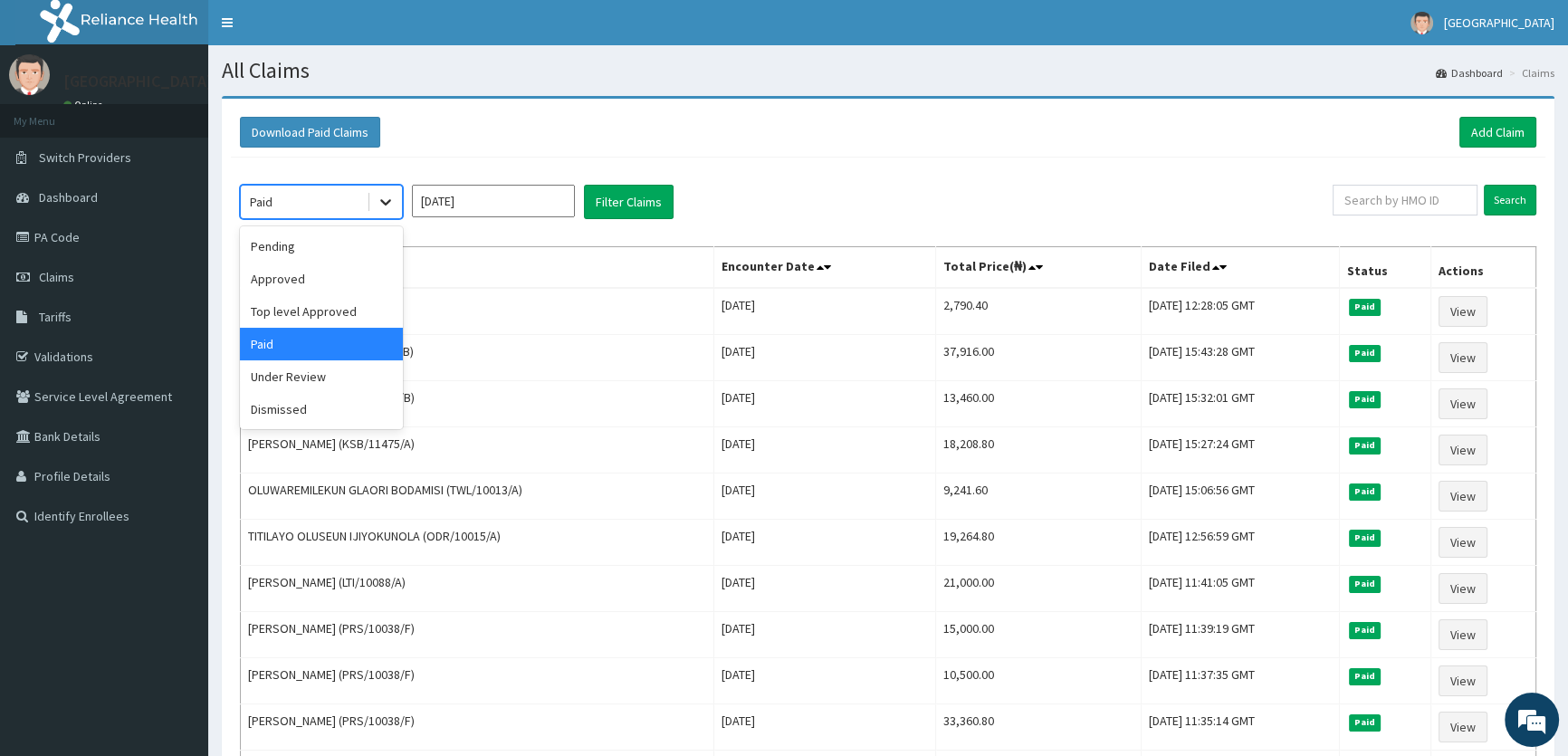
click at [389, 209] on icon at bounding box center [386, 202] width 18 height 18
click at [303, 373] on div "Under Review" at bounding box center [321, 377] width 163 height 33
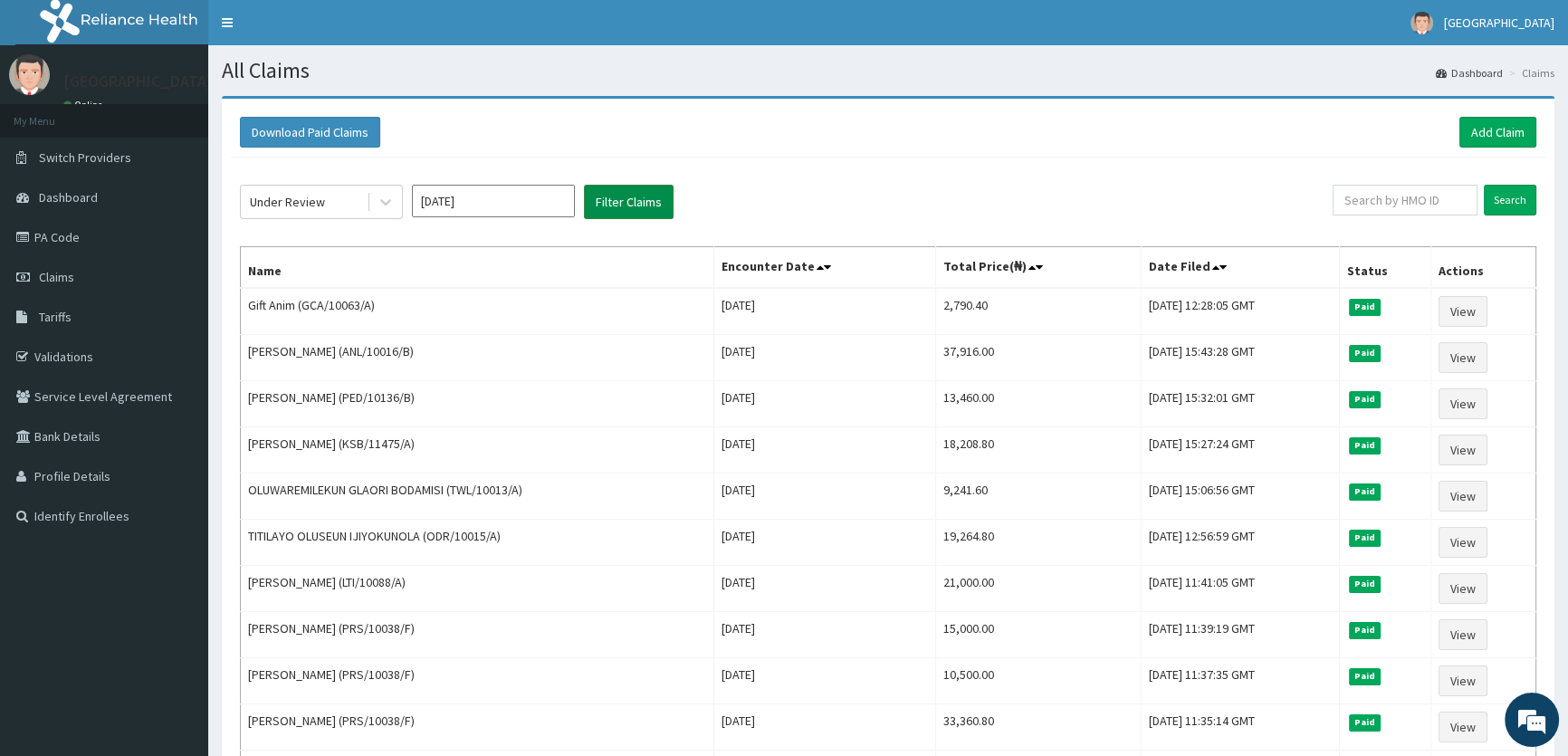
click at [620, 207] on button "Filter Claims" at bounding box center [629, 202] width 90 height 34
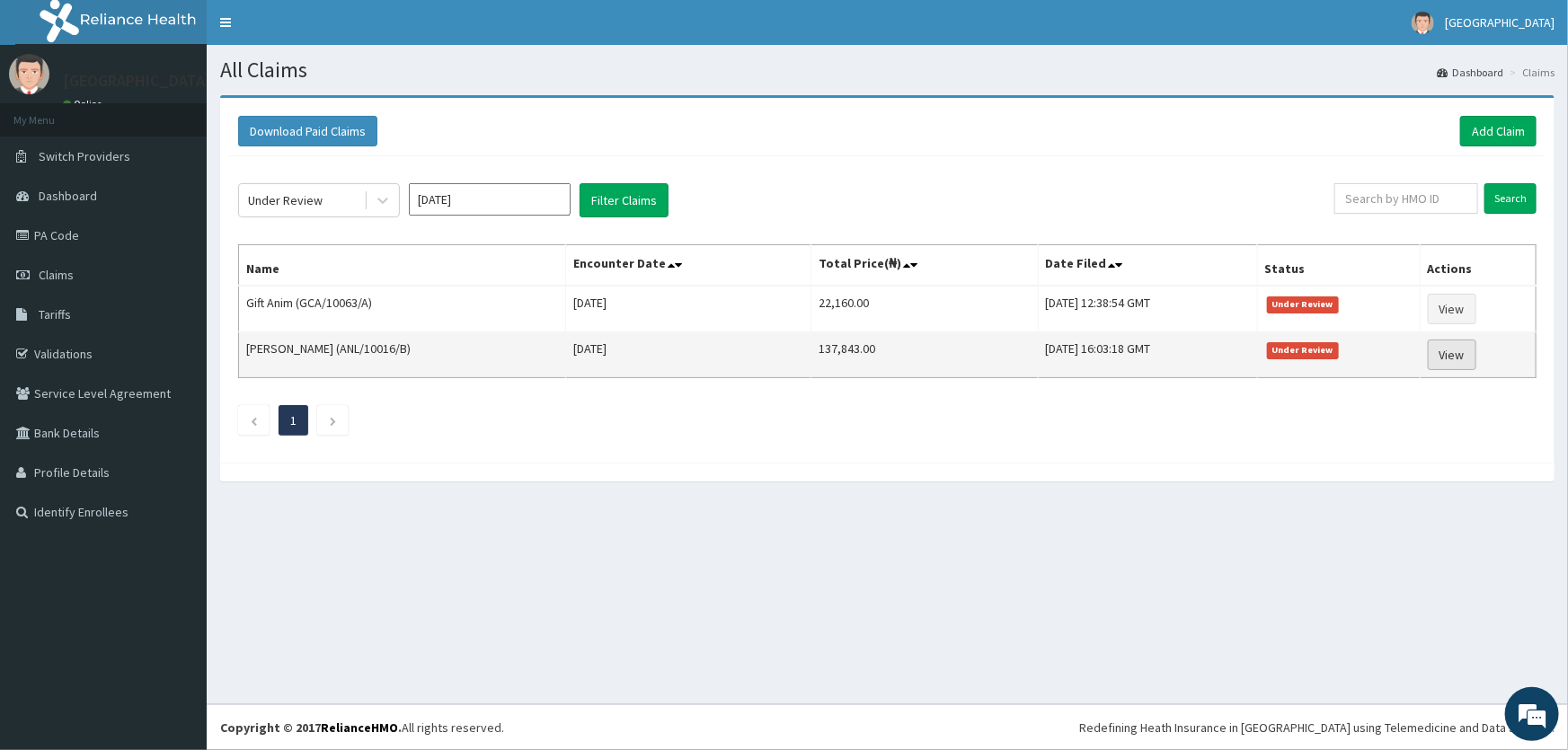
click at [1450, 350] on link "View" at bounding box center [1451, 354] width 49 height 31
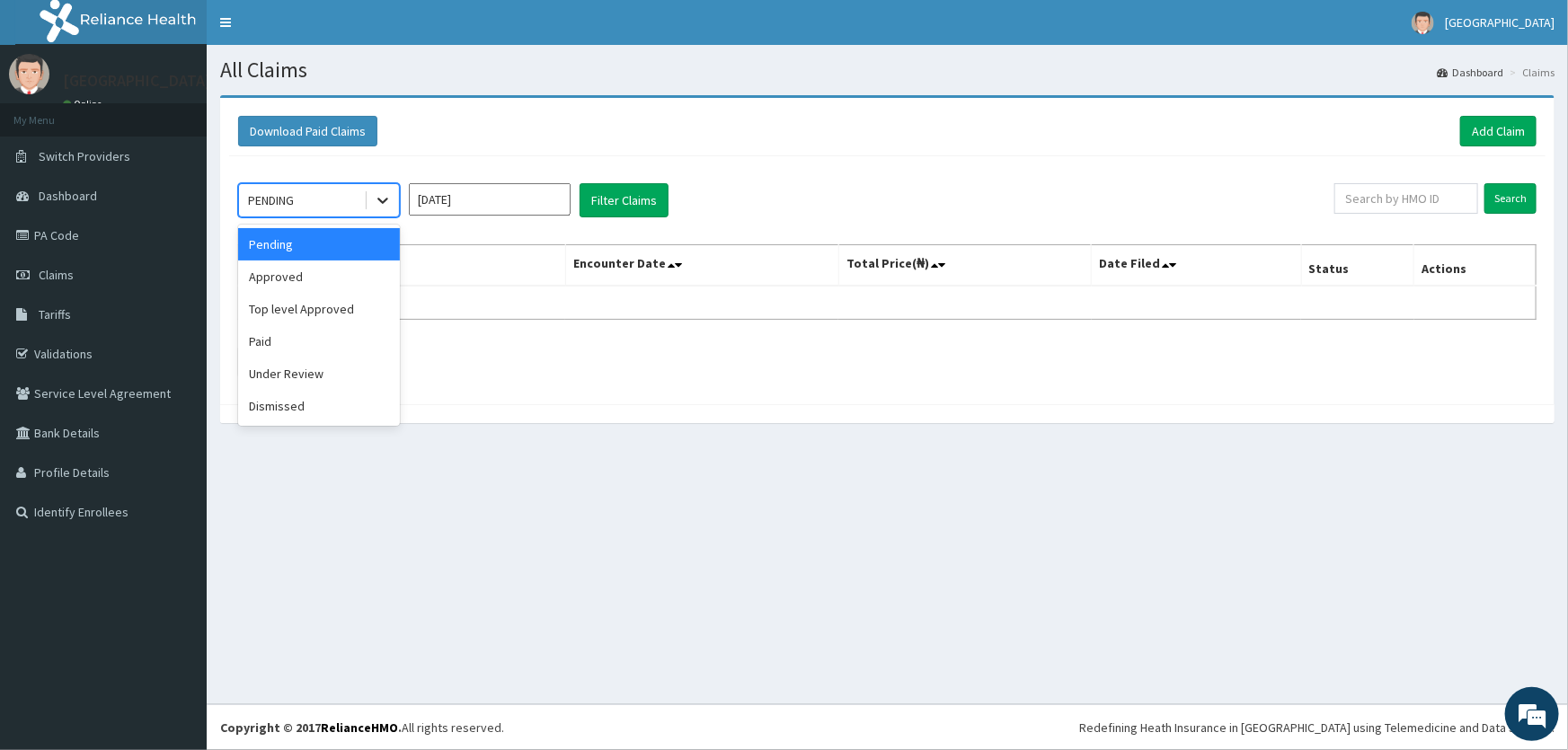
click at [386, 203] on icon at bounding box center [383, 200] width 18 height 18
click at [275, 410] on div "Dismissed" at bounding box center [318, 406] width 162 height 33
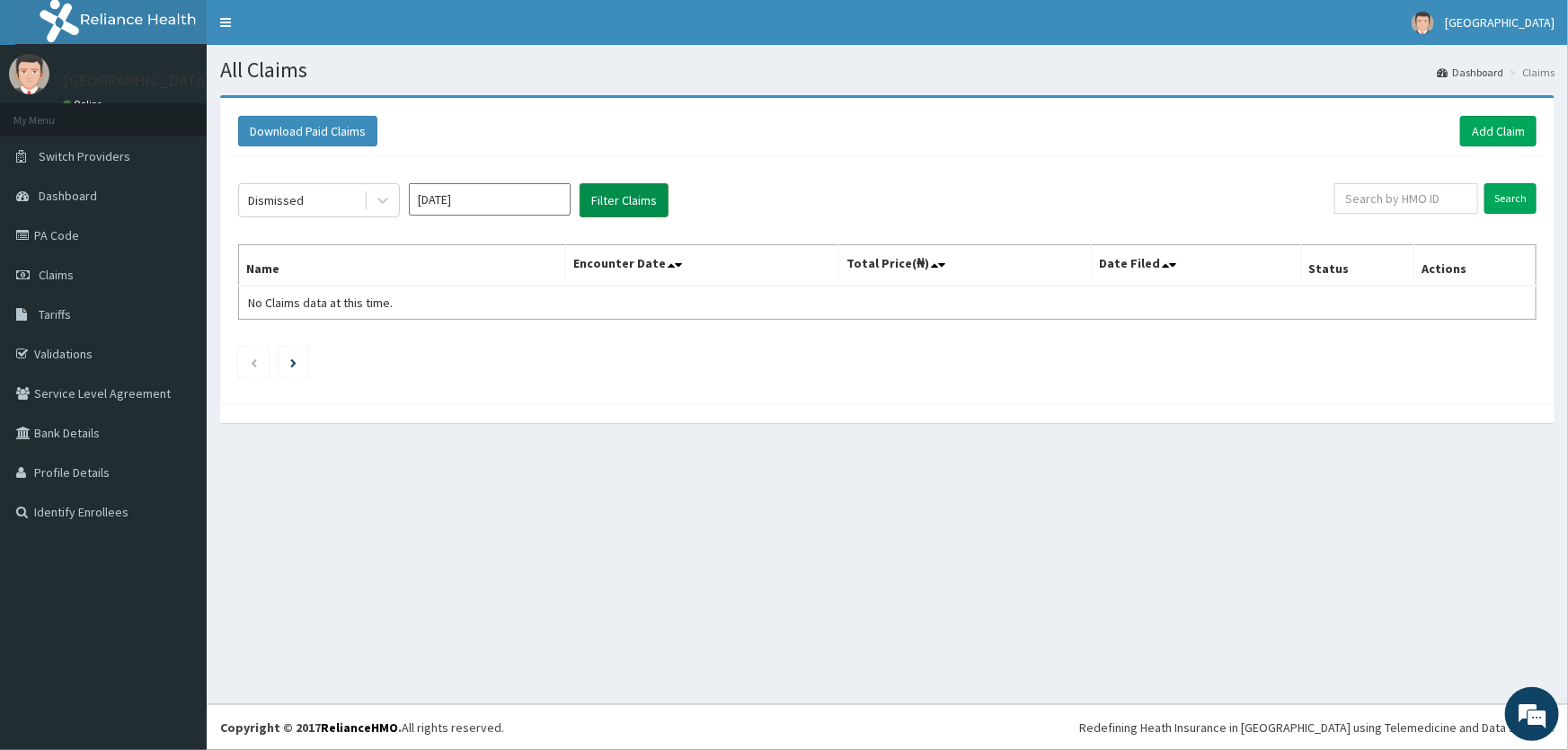
click at [640, 201] on button "Filter Claims" at bounding box center [624, 200] width 89 height 34
click at [640, 200] on button "Filter Claims" at bounding box center [624, 200] width 89 height 34
click at [371, 196] on div at bounding box center [383, 200] width 33 height 33
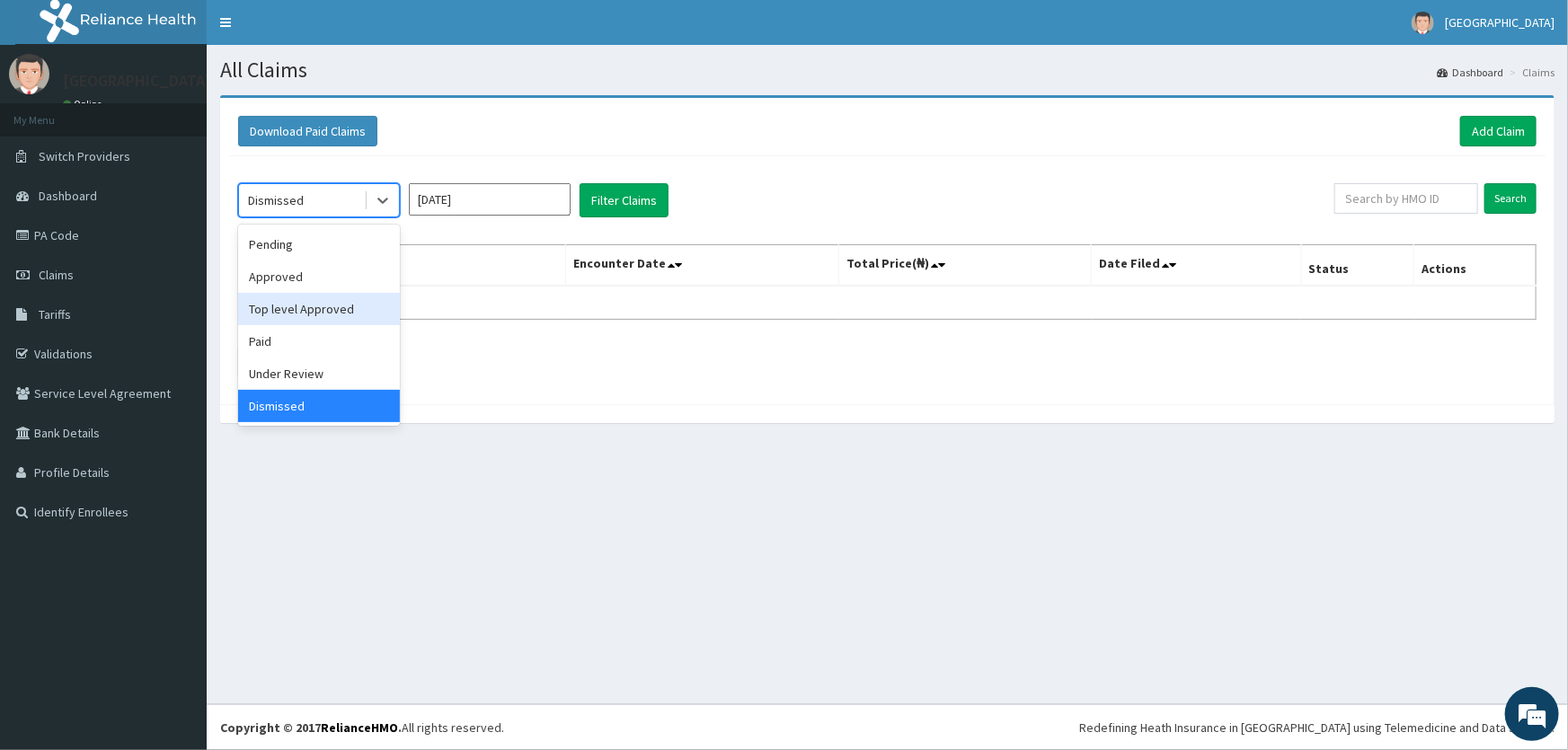
click at [315, 323] on div "Top level Approved" at bounding box center [318, 309] width 162 height 33
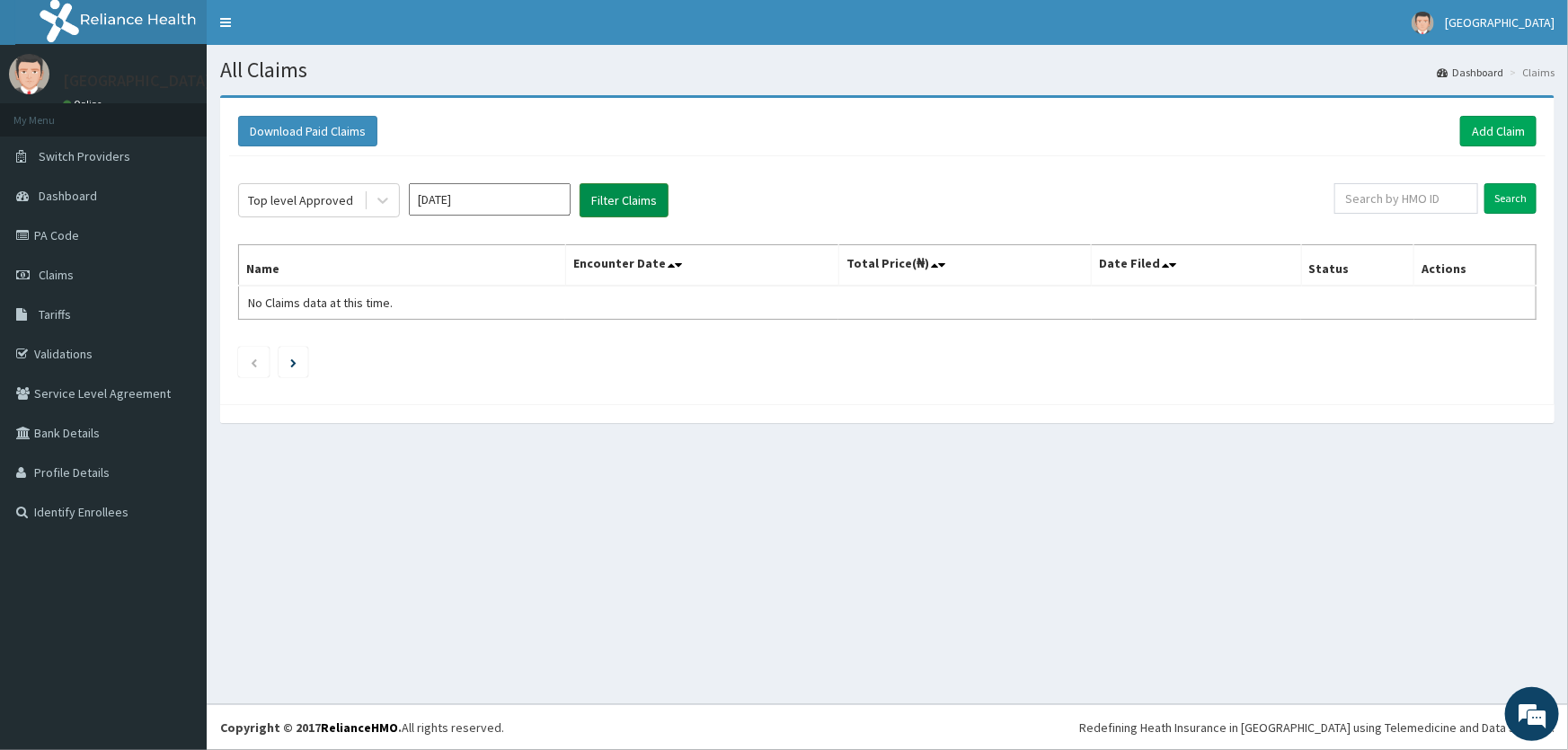
click at [621, 185] on button "Filter Claims" at bounding box center [624, 200] width 89 height 34
click at [60, 312] on span "Tariffs" at bounding box center [55, 314] width 33 height 16
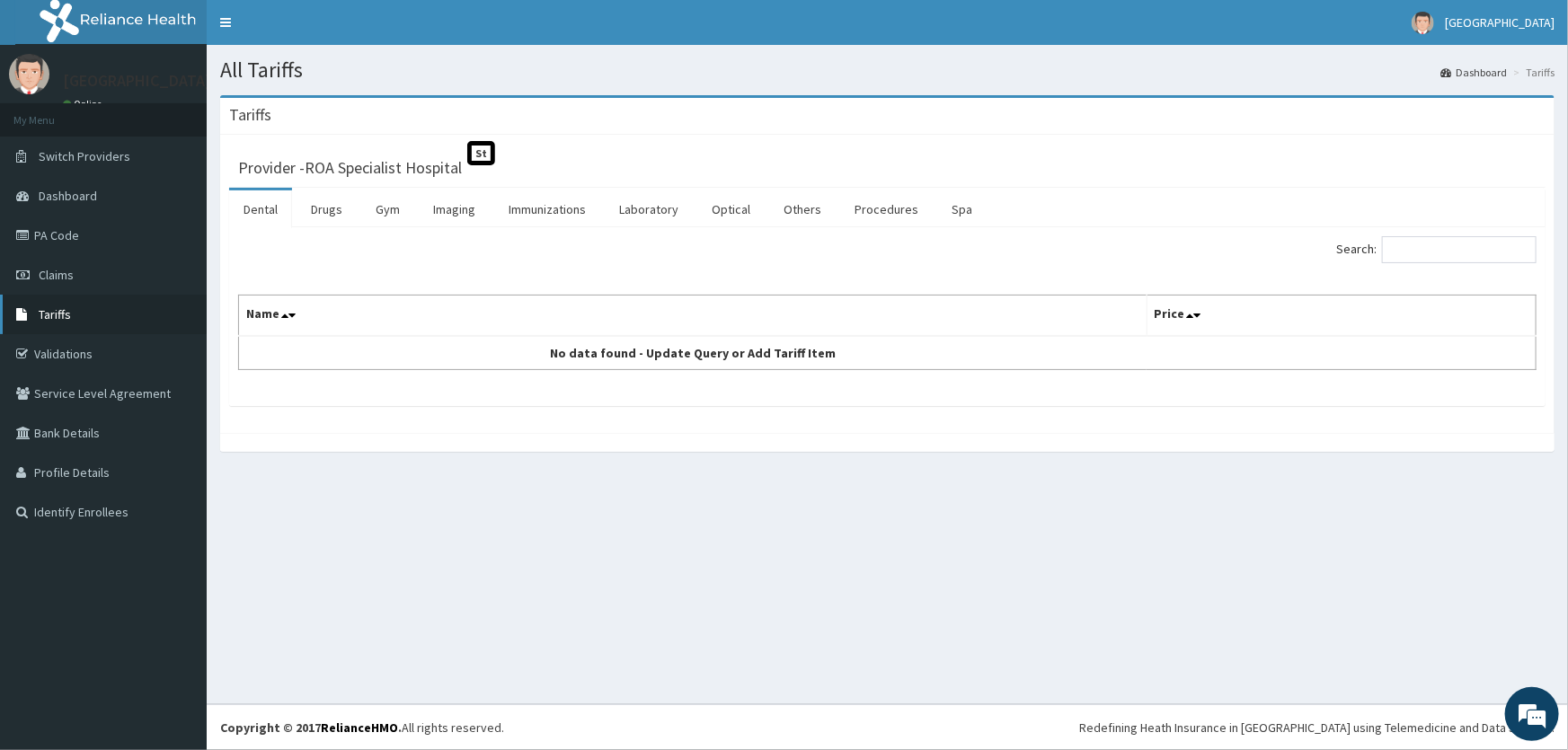
click at [81, 305] on link "Tariffs" at bounding box center [103, 314] width 206 height 40
click at [320, 211] on link "Drugs" at bounding box center [326, 209] width 60 height 38
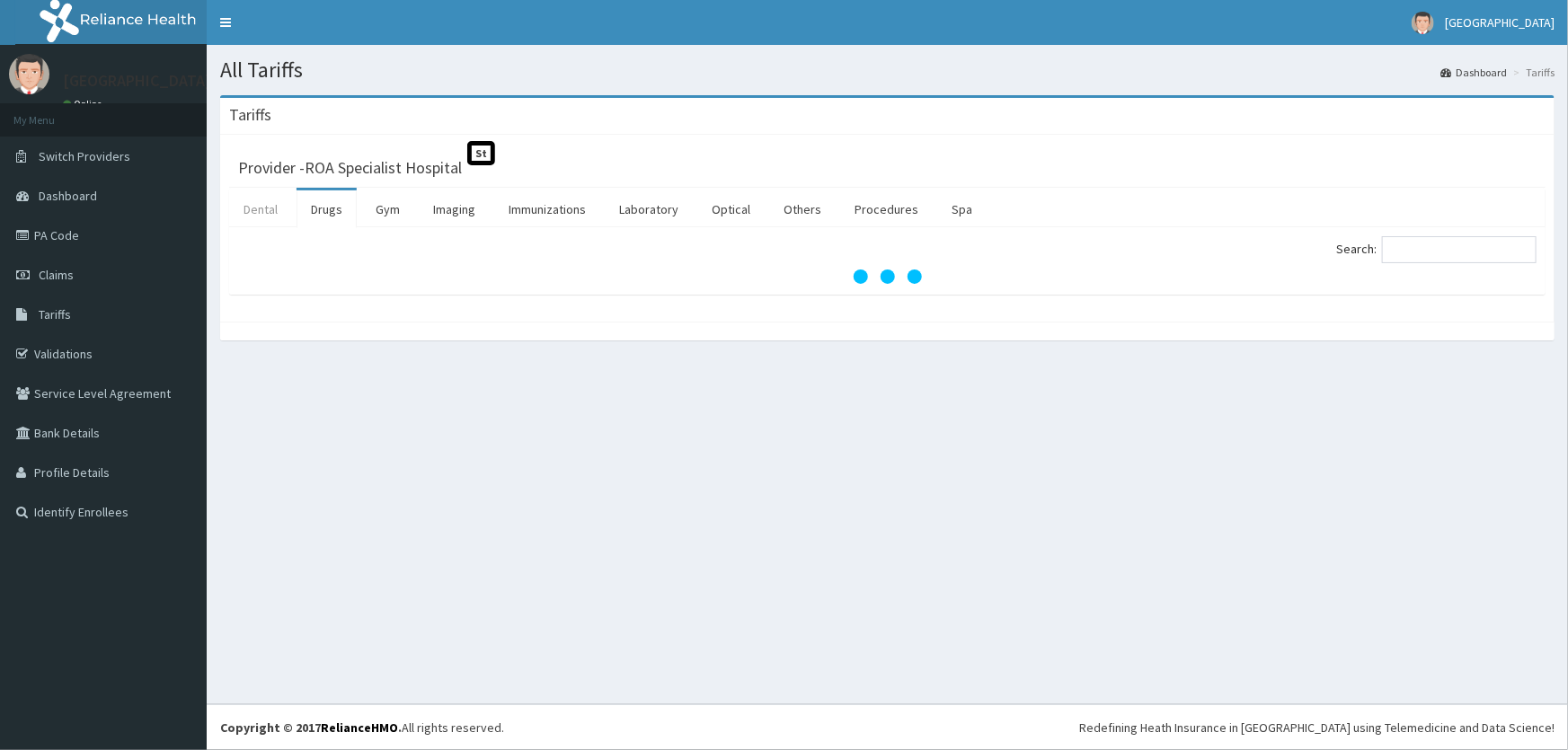
click at [253, 198] on link "Dental" at bounding box center [260, 209] width 62 height 38
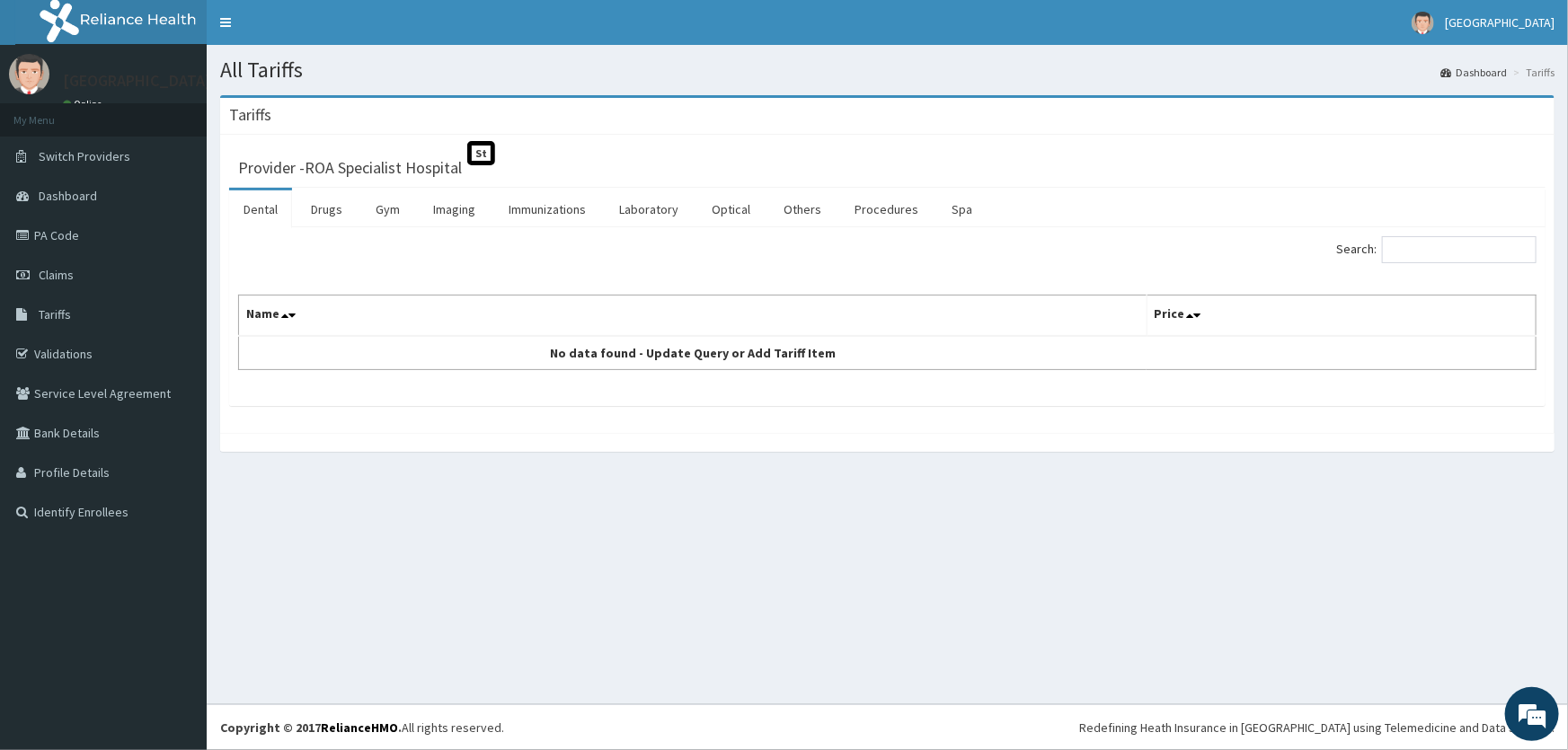
click at [253, 199] on link "Dental" at bounding box center [260, 209] width 62 height 38
click at [727, 205] on link "Optical" at bounding box center [731, 209] width 67 height 38
